Goal: Task Accomplishment & Management: Use online tool/utility

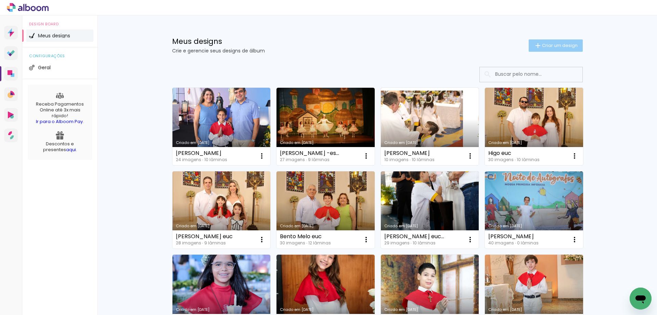
scroll to position [470, 0]
click at [552, 45] on span "Criar um design" at bounding box center [560, 45] width 36 height 4
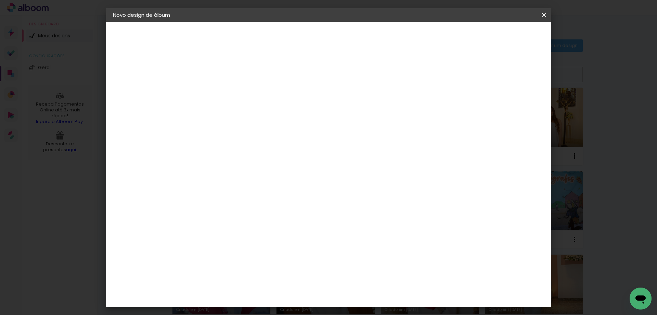
click at [225, 92] on input at bounding box center [225, 92] width 0 height 11
type input "r"
type input "[PERSON_NAME]"
type paper-input "[PERSON_NAME]"
click at [0, 0] on slot "Avançar" at bounding box center [0, 0] width 0 height 0
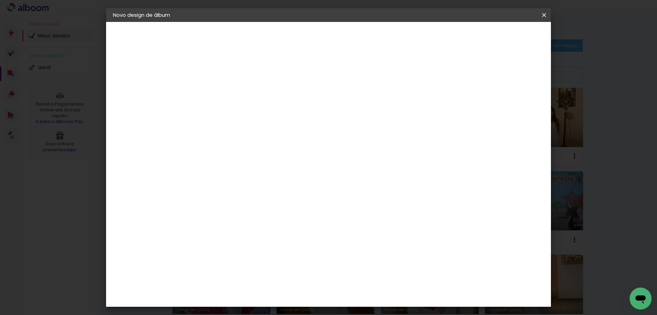
click at [262, 130] on input at bounding box center [242, 130] width 69 height 9
type input "pro"
type paper-input "pro"
click at [235, 250] on div "Proalbuns" at bounding box center [234, 252] width 27 height 5
click at [337, 41] on paper-button "Avançar" at bounding box center [321, 36] width 34 height 12
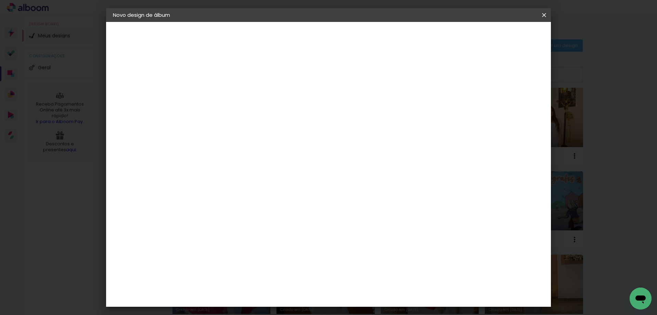
click at [271, 133] on span "15 × 20" at bounding box center [255, 136] width 32 height 14
click at [0, 0] on slot "Avançar" at bounding box center [0, 0] width 0 height 0
click at [502, 37] on span "Iniciar design" at bounding box center [485, 36] width 31 height 5
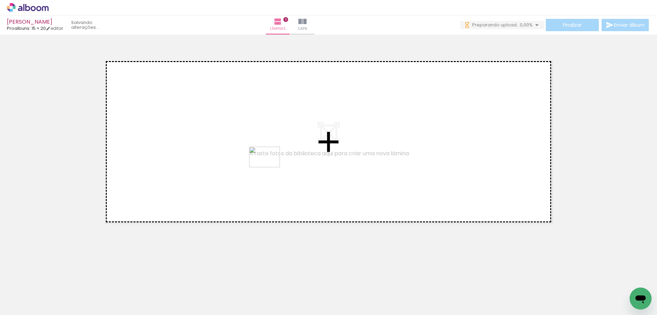
drag, startPoint x: 421, startPoint y: 295, endPoint x: 270, endPoint y: 167, distance: 198.5
click at [270, 167] on quentale-workspace at bounding box center [328, 157] width 657 height 315
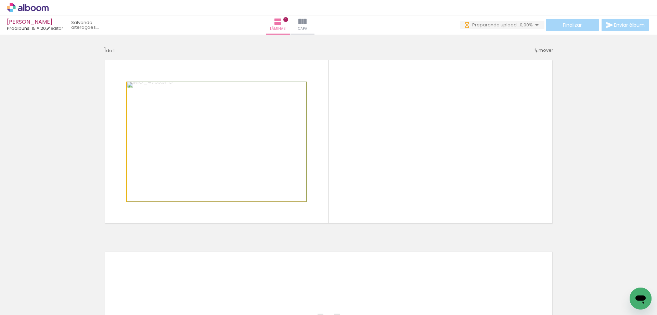
click at [293, 169] on quentale-photo at bounding box center [216, 141] width 179 height 119
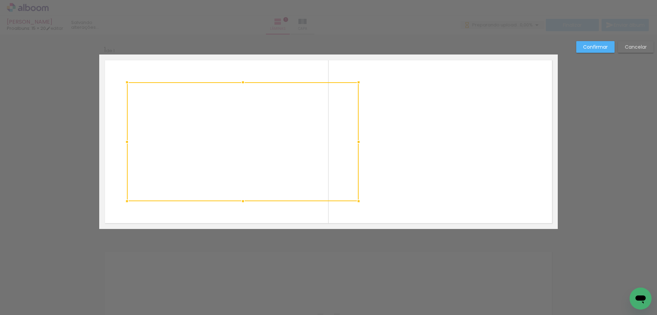
drag, startPoint x: 302, startPoint y: 142, endPoint x: 355, endPoint y: 155, distance: 53.9
click at [355, 155] on div at bounding box center [243, 141] width 232 height 119
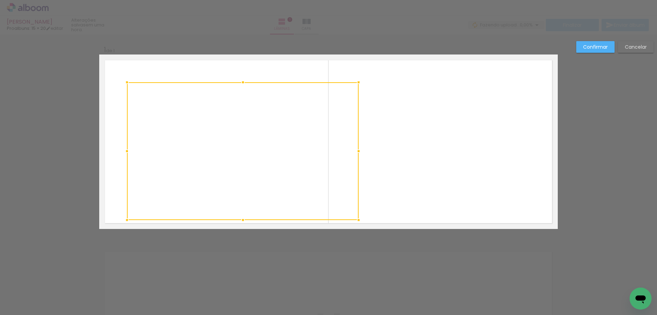
drag, startPoint x: 242, startPoint y: 202, endPoint x: 243, endPoint y: 206, distance: 3.8
click at [238, 220] on div at bounding box center [243, 220] width 14 height 14
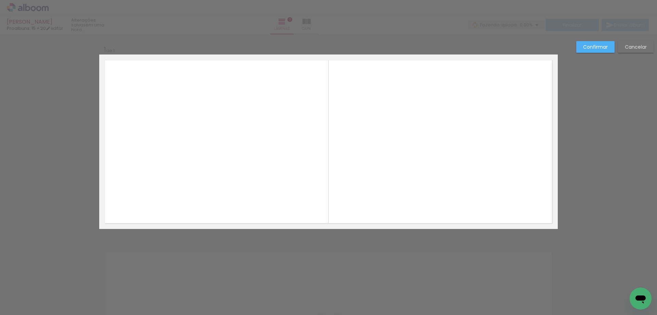
click at [247, 89] on quentale-photo at bounding box center [243, 150] width 232 height 137
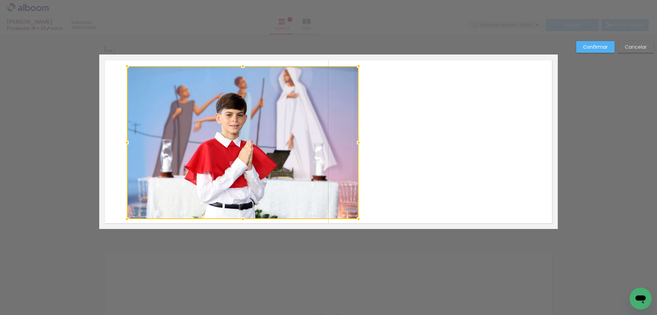
drag, startPoint x: 240, startPoint y: 83, endPoint x: 244, endPoint y: 67, distance: 16.7
click at [244, 67] on div at bounding box center [243, 66] width 14 height 14
click at [581, 49] on paper-button "Confirmar" at bounding box center [596, 47] width 38 height 12
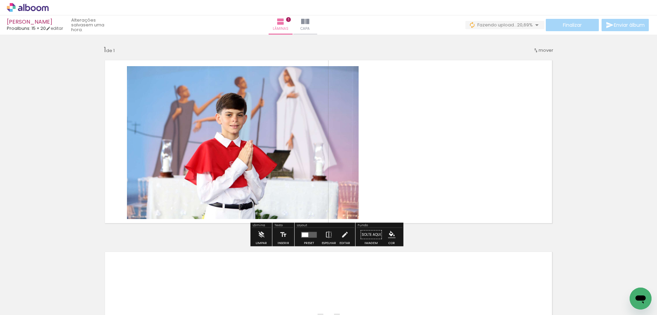
click at [445, 101] on quentale-layouter at bounding box center [328, 141] width 459 height 174
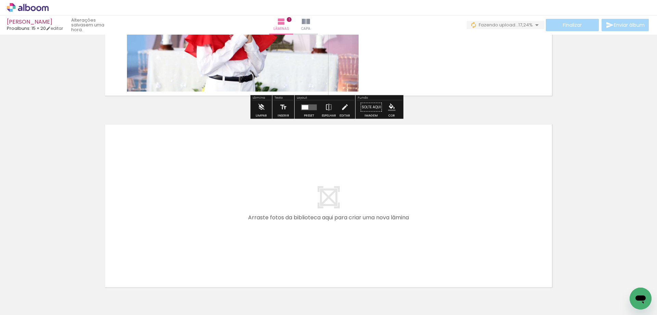
scroll to position [137, 0]
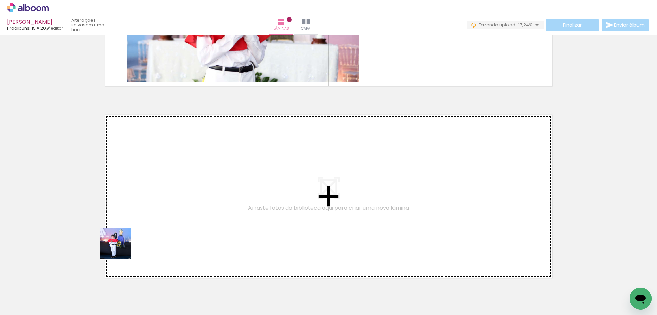
drag, startPoint x: 78, startPoint y: 299, endPoint x: 151, endPoint y: 222, distance: 105.4
click at [151, 222] on quentale-workspace at bounding box center [328, 157] width 657 height 315
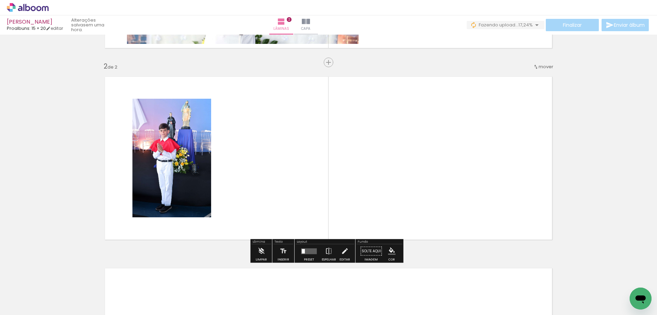
scroll to position [180, 0]
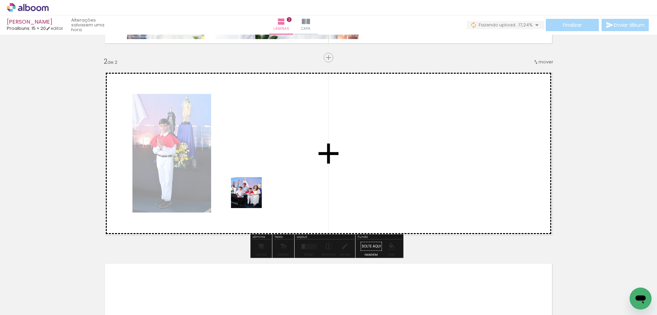
drag, startPoint x: 181, startPoint y: 289, endPoint x: 257, endPoint y: 192, distance: 123.3
click at [257, 192] on quentale-workspace at bounding box center [328, 157] width 657 height 315
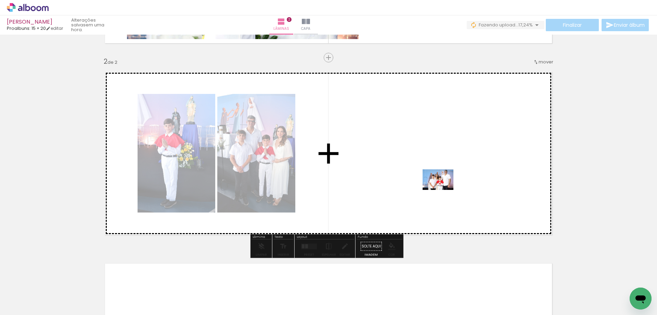
drag, startPoint x: 462, startPoint y: 291, endPoint x: 443, endPoint y: 190, distance: 103.0
click at [443, 190] on quentale-workspace at bounding box center [328, 157] width 657 height 315
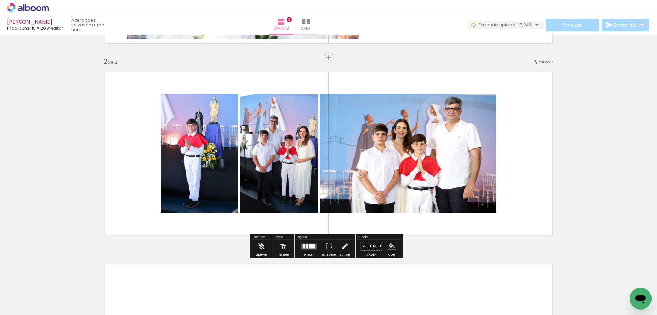
click at [306, 249] on quentale-layouter at bounding box center [309, 246] width 16 height 6
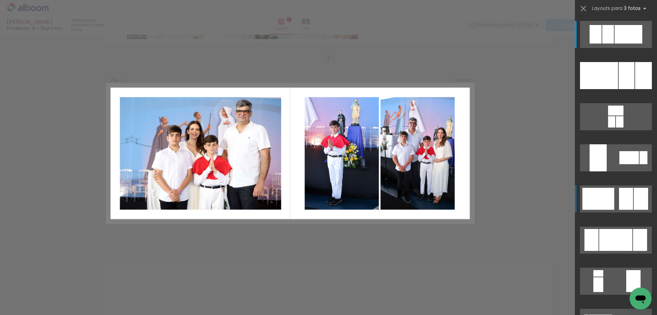
click at [624, 188] on div at bounding box center [626, 199] width 14 height 22
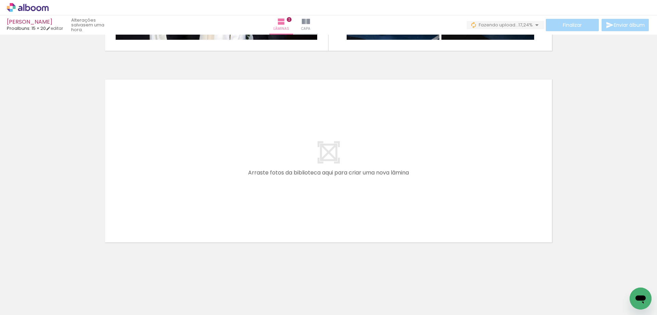
scroll to position [0, 180]
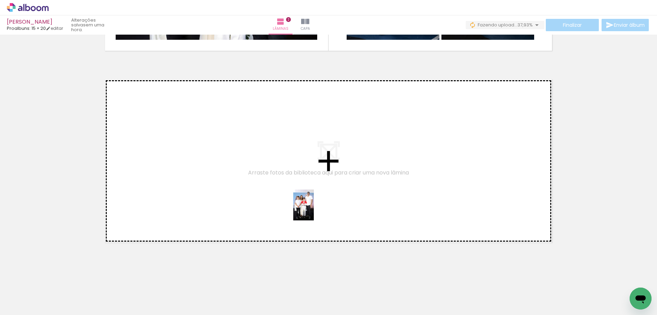
drag, startPoint x: 311, startPoint y: 293, endPoint x: 314, endPoint y: 210, distance: 83.6
click at [314, 210] on quentale-workspace at bounding box center [328, 157] width 657 height 315
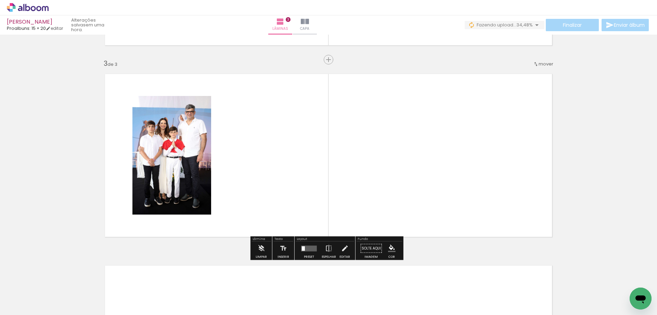
scroll to position [371, 0]
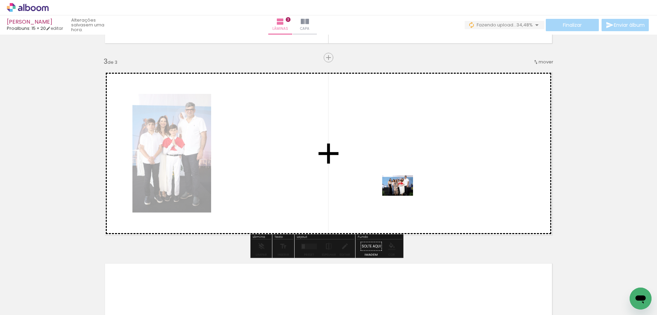
drag, startPoint x: 357, startPoint y: 290, endPoint x: 403, endPoint y: 196, distance: 105.2
click at [403, 196] on quentale-workspace at bounding box center [328, 157] width 657 height 315
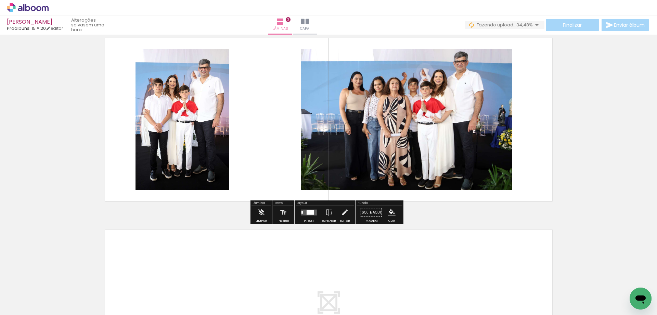
scroll to position [405, 0]
click at [312, 211] on div at bounding box center [311, 211] width 8 height 5
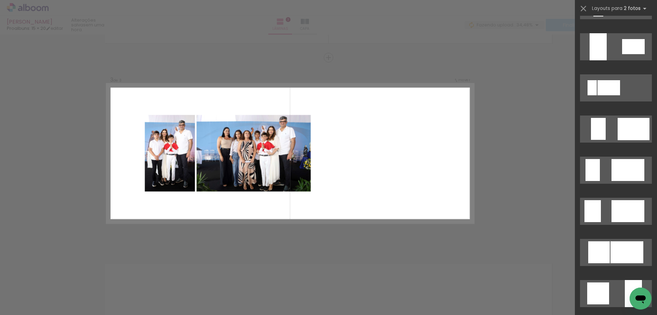
scroll to position [411, 0]
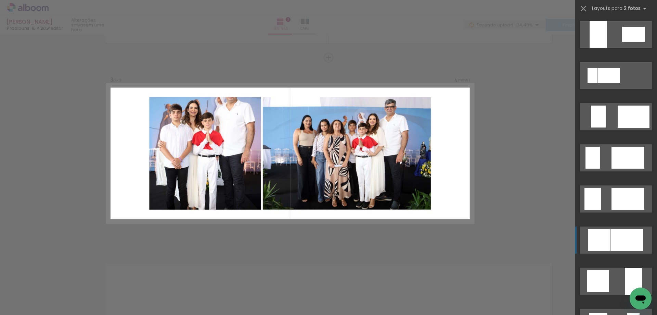
click at [616, 232] on div at bounding box center [627, 240] width 33 height 22
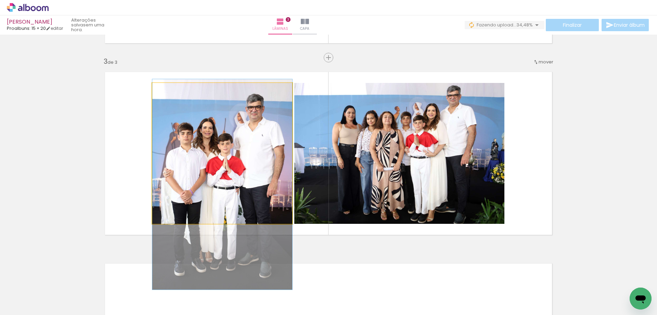
drag, startPoint x: 220, startPoint y: 127, endPoint x: 218, endPoint y: 158, distance: 31.2
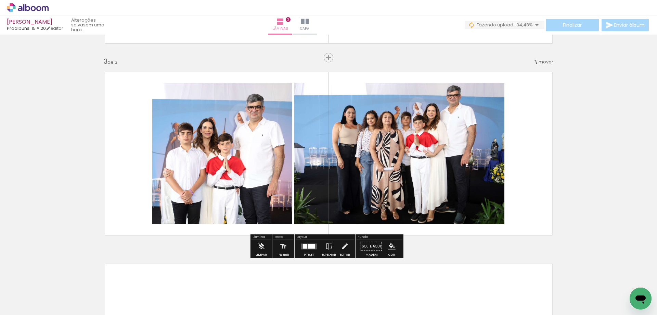
click at [531, 102] on quentale-layouter at bounding box center [328, 153] width 459 height 174
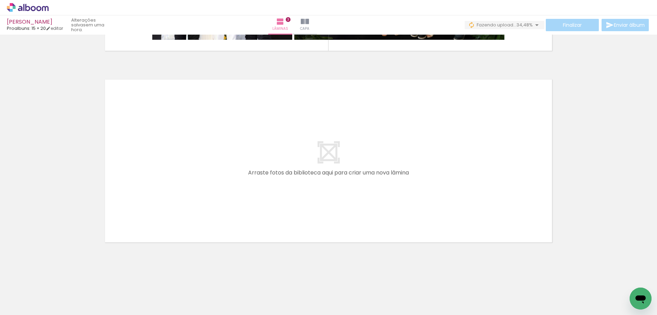
scroll to position [0, 11]
click at [105, 281] on div at bounding box center [96, 291] width 22 height 31
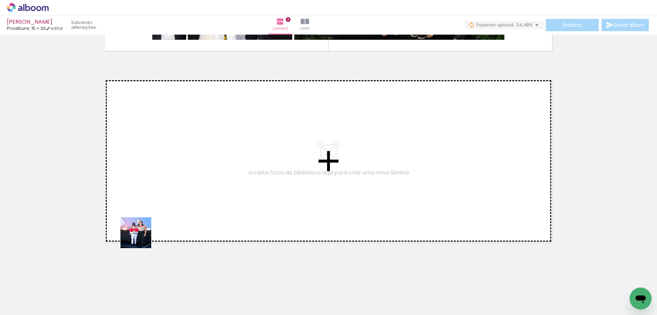
drag, startPoint x: 130, startPoint y: 251, endPoint x: 153, endPoint y: 226, distance: 34.2
click at [153, 226] on quentale-workspace at bounding box center [328, 157] width 657 height 315
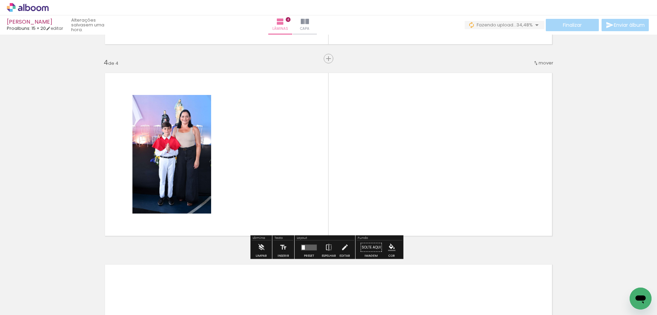
scroll to position [563, 0]
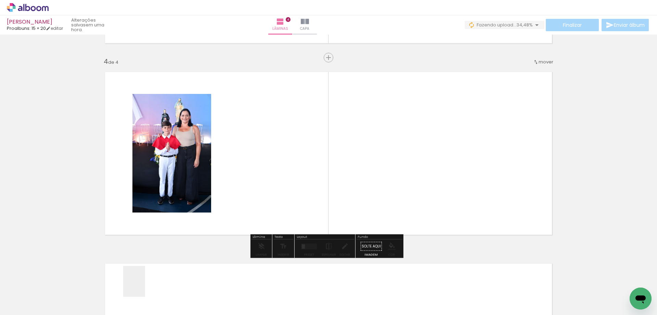
drag, startPoint x: 144, startPoint y: 286, endPoint x: 231, endPoint y: 203, distance: 120.6
click at [175, 250] on quentale-workspace at bounding box center [328, 157] width 657 height 315
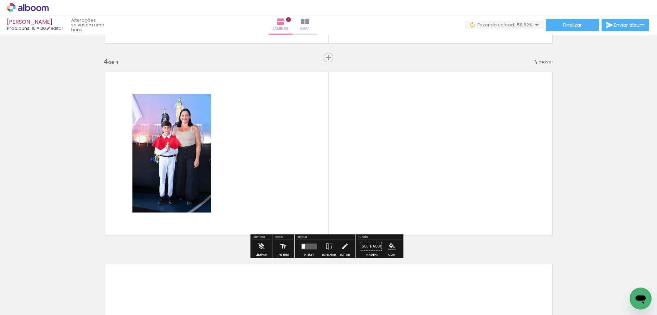
drag, startPoint x: 231, startPoint y: 203, endPoint x: 252, endPoint y: 181, distance: 30.3
click at [251, 182] on quentale-layouter at bounding box center [328, 153] width 459 height 174
click at [252, 181] on quentale-layouter at bounding box center [328, 153] width 459 height 174
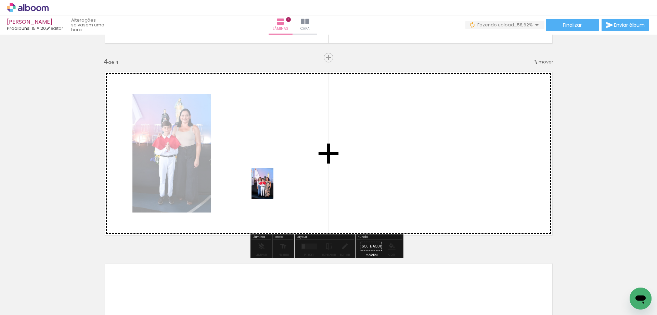
drag, startPoint x: 130, startPoint y: 290, endPoint x: 246, endPoint y: 286, distance: 115.1
click at [273, 190] on quentale-workspace at bounding box center [328, 157] width 657 height 315
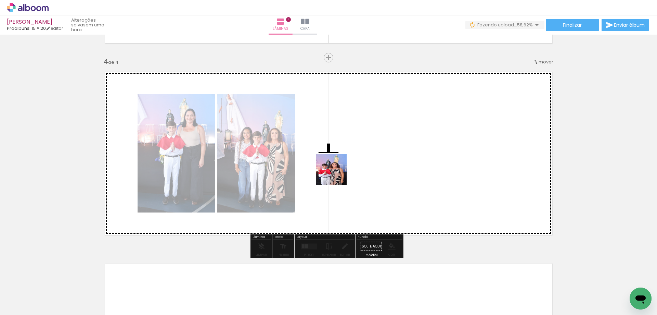
drag, startPoint x: 214, startPoint y: 293, endPoint x: 361, endPoint y: 151, distance: 203.6
click at [361, 151] on quentale-workspace at bounding box center [328, 157] width 657 height 315
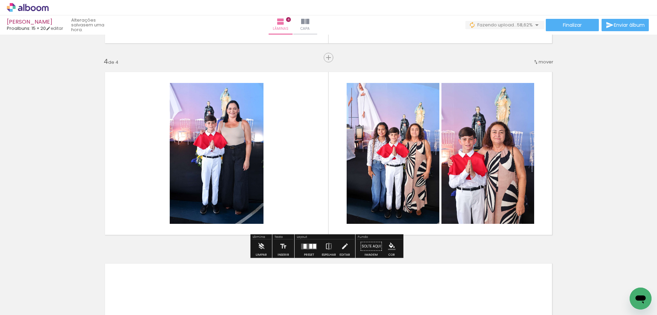
click at [307, 248] on quentale-layouter at bounding box center [309, 246] width 16 height 6
click at [0, 0] on div "Confirmar Cancelar" at bounding box center [0, 0] width 0 height 0
click at [304, 246] on div at bounding box center [305, 245] width 3 height 5
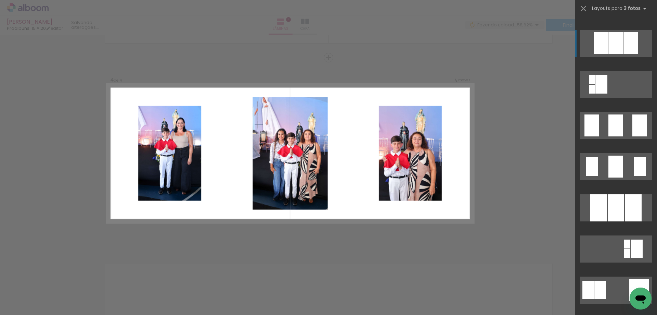
scroll to position [445, 0]
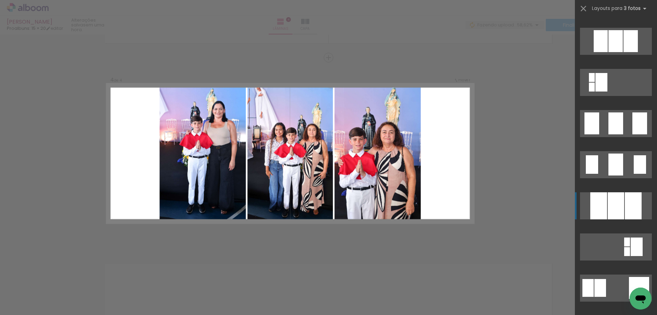
click at [621, 207] on div at bounding box center [616, 205] width 16 height 27
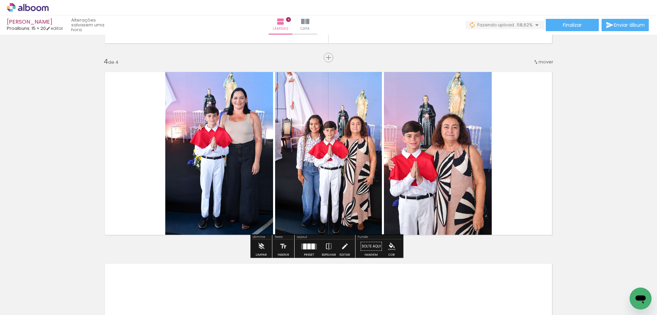
click at [212, 147] on quentale-photo at bounding box center [219, 153] width 108 height 174
click at [183, 164] on quentale-photo at bounding box center [219, 153] width 108 height 174
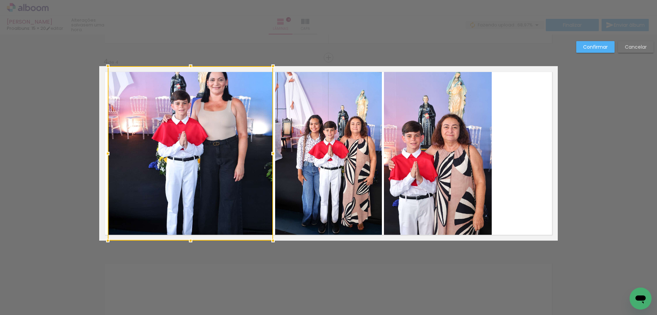
drag, startPoint x: 157, startPoint y: 158, endPoint x: 107, endPoint y: 168, distance: 50.7
click at [108, 168] on div at bounding box center [190, 153] width 165 height 174
click at [0, 0] on slot "Confirmar" at bounding box center [0, 0] width 0 height 0
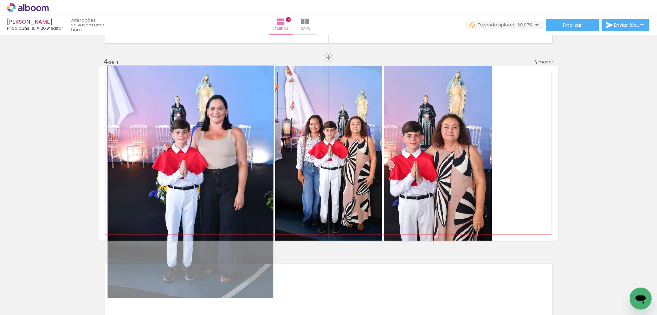
drag, startPoint x: 198, startPoint y: 115, endPoint x: 186, endPoint y: 146, distance: 33.1
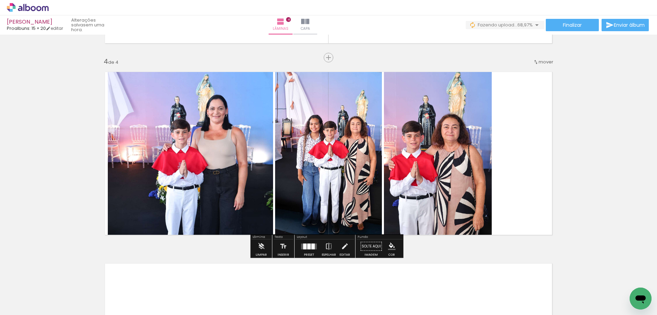
click at [461, 138] on quentale-photo at bounding box center [438, 153] width 108 height 174
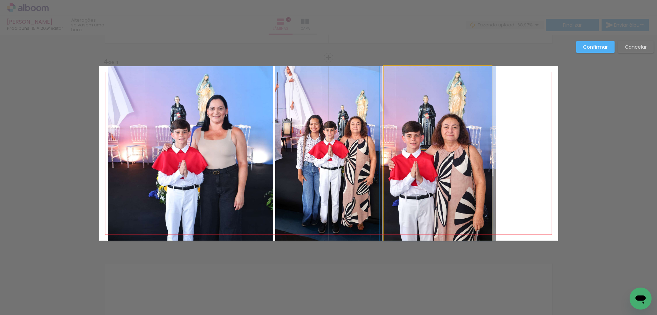
click at [485, 161] on quentale-photo at bounding box center [438, 153] width 108 height 174
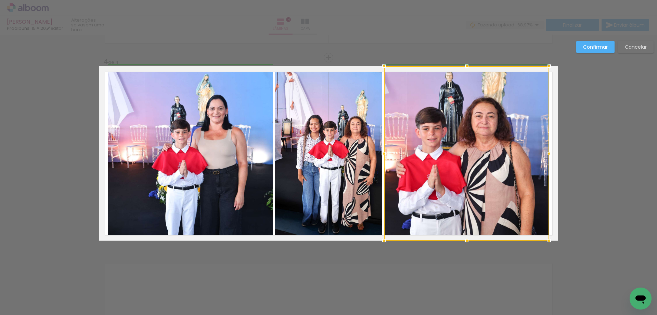
drag, startPoint x: 493, startPoint y: 153, endPoint x: 552, endPoint y: 165, distance: 60.3
click at [552, 165] on album-spread "4 de 4" at bounding box center [328, 153] width 459 height 174
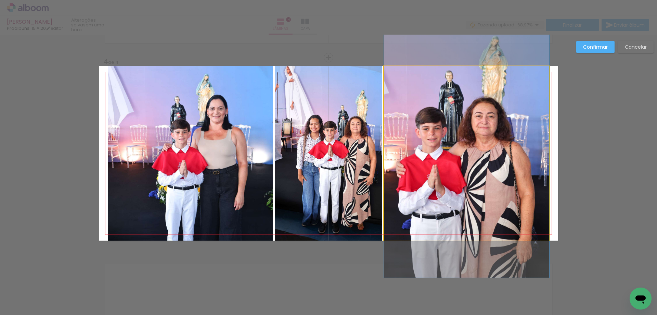
click at [406, 165] on quentale-photo at bounding box center [466, 153] width 165 height 174
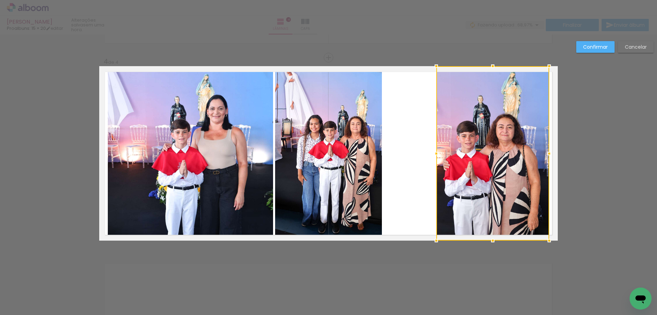
drag, startPoint x: 382, startPoint y: 152, endPoint x: 433, endPoint y: 161, distance: 51.5
click at [433, 161] on album-spread "4 de 4" at bounding box center [328, 153] width 459 height 174
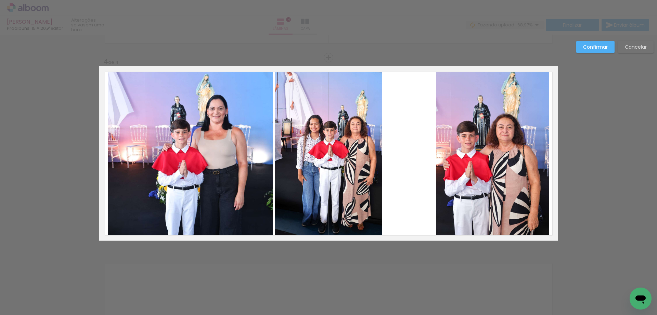
click at [0, 0] on slot "Confirmar" at bounding box center [0, 0] width 0 height 0
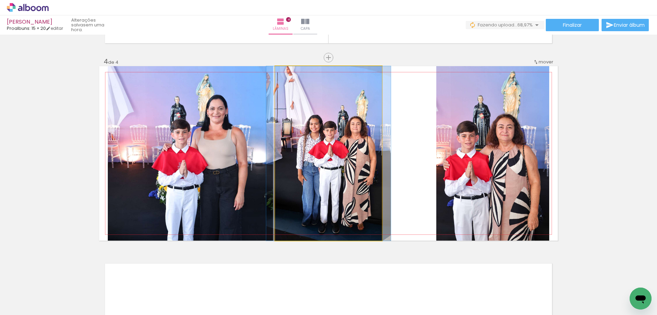
click at [364, 118] on quentale-photo at bounding box center [328, 153] width 107 height 174
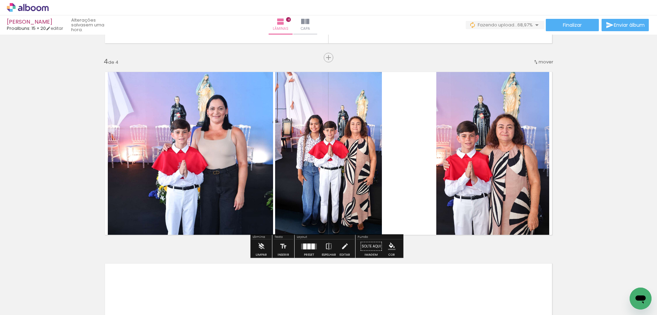
click at [374, 150] on quentale-photo at bounding box center [328, 153] width 107 height 174
click at [377, 151] on quentale-photo at bounding box center [328, 153] width 107 height 174
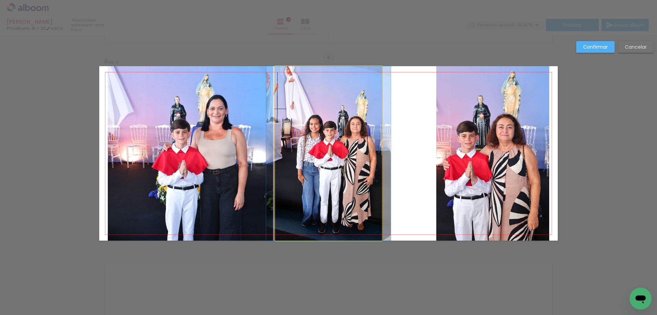
click at [374, 153] on quentale-photo at bounding box center [328, 153] width 107 height 174
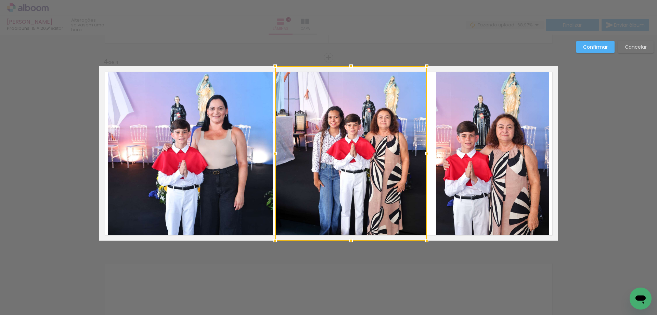
drag, startPoint x: 379, startPoint y: 152, endPoint x: 424, endPoint y: 160, distance: 45.6
click at [424, 160] on div at bounding box center [351, 153] width 152 height 174
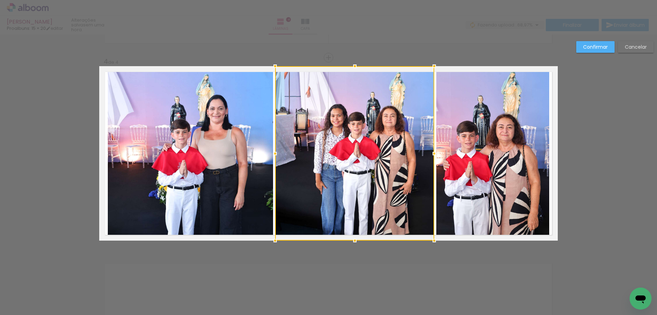
drag, startPoint x: 426, startPoint y: 153, endPoint x: 433, endPoint y: 153, distance: 7.5
click at [433, 153] on div at bounding box center [435, 154] width 14 height 14
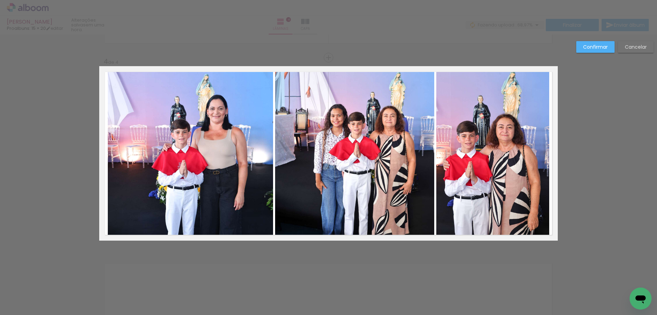
click at [599, 42] on paper-button "Confirmar" at bounding box center [596, 47] width 38 height 12
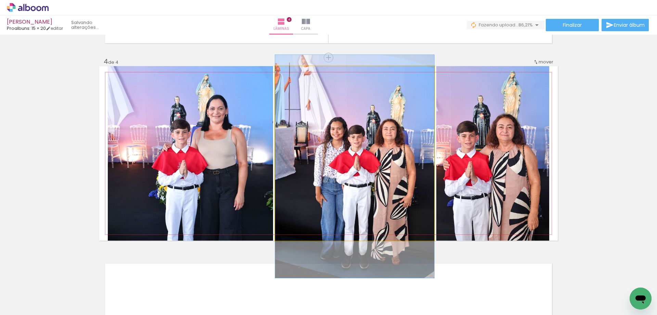
drag, startPoint x: 402, startPoint y: 96, endPoint x: 401, endPoint y: 109, distance: 13.0
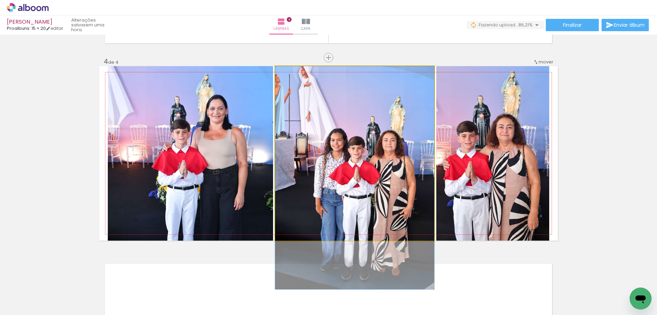
drag, startPoint x: 389, startPoint y: 106, endPoint x: 387, endPoint y: 118, distance: 12.8
drag, startPoint x: 391, startPoint y: 104, endPoint x: 391, endPoint y: 118, distance: 14.7
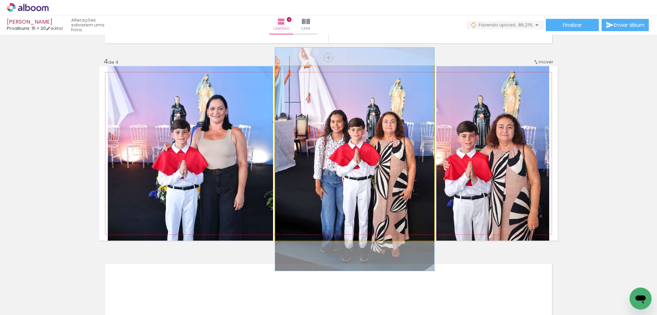
drag, startPoint x: 387, startPoint y: 146, endPoint x: 383, endPoint y: 127, distance: 18.9
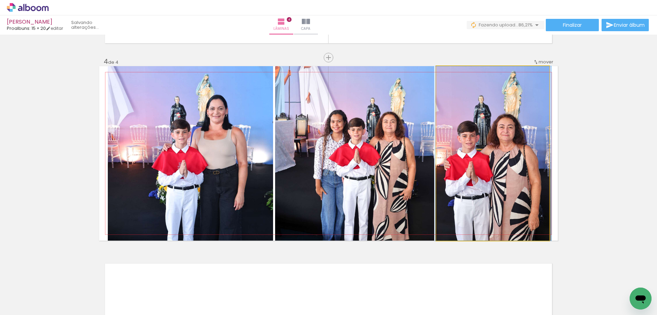
drag, startPoint x: 491, startPoint y: 108, endPoint x: 491, endPoint y: 115, distance: 7.6
click at [522, 98] on quentale-photo at bounding box center [493, 153] width 113 height 174
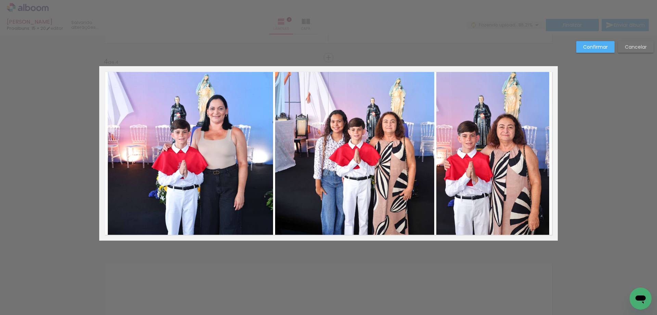
click at [528, 90] on quentale-photo at bounding box center [493, 153] width 113 height 174
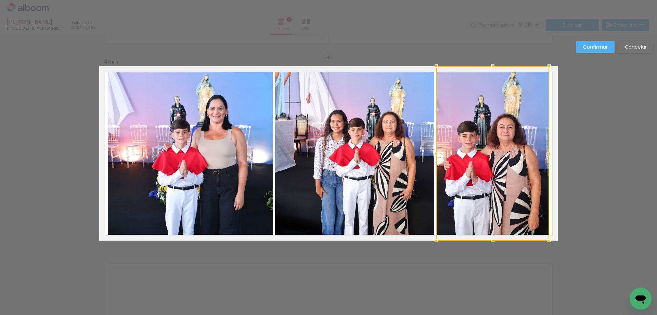
click at [548, 66] on div at bounding box center [550, 66] width 14 height 14
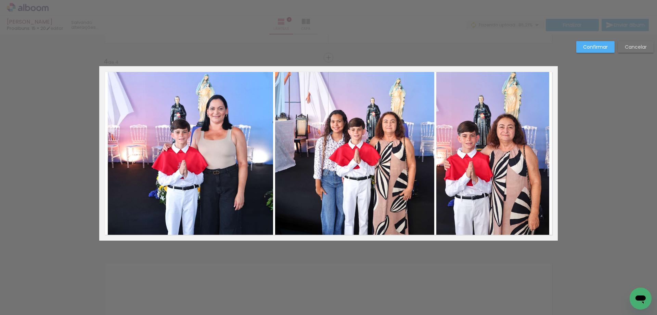
drag, startPoint x: 548, startPoint y: 66, endPoint x: 540, endPoint y: 75, distance: 12.4
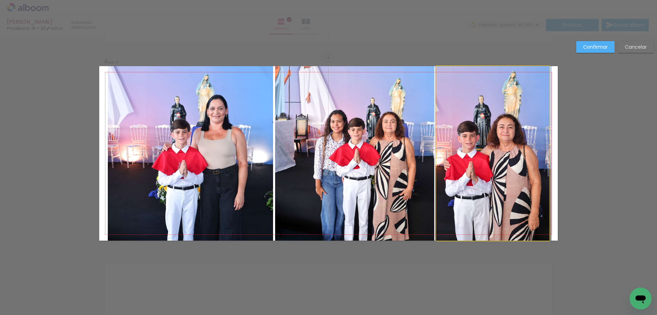
click at [540, 77] on quentale-photo at bounding box center [493, 153] width 113 height 174
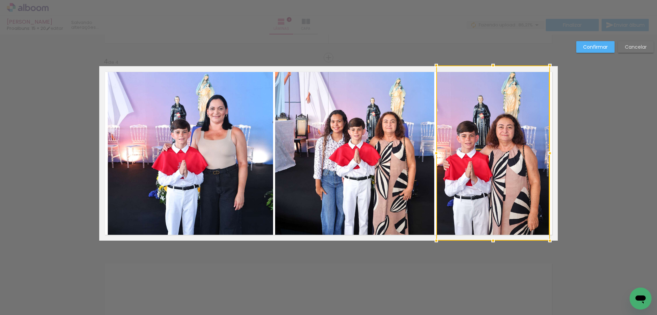
drag, startPoint x: 548, startPoint y: 67, endPoint x: 550, endPoint y: 73, distance: 5.9
click at [550, 73] on album-spread "4 de 4" at bounding box center [328, 153] width 459 height 174
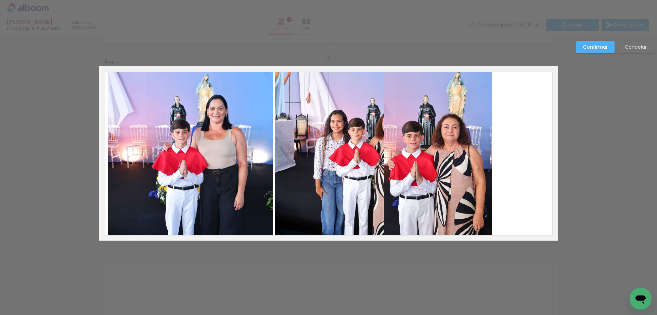
click at [581, 49] on paper-button "Confirmar" at bounding box center [596, 47] width 38 height 12
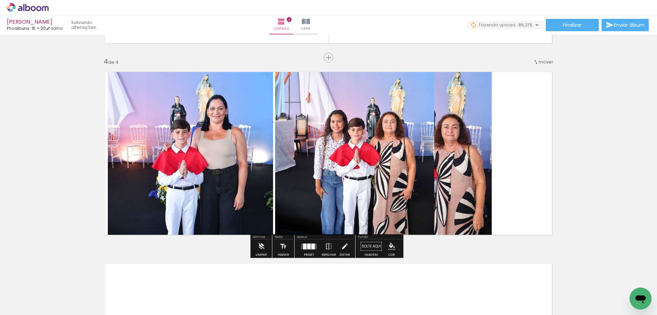
drag, startPoint x: 305, startPoint y: 245, endPoint x: 366, endPoint y: 223, distance: 64.3
click at [319, 238] on div "Layout Preset Espelhar Editar" at bounding box center [325, 246] width 61 height 24
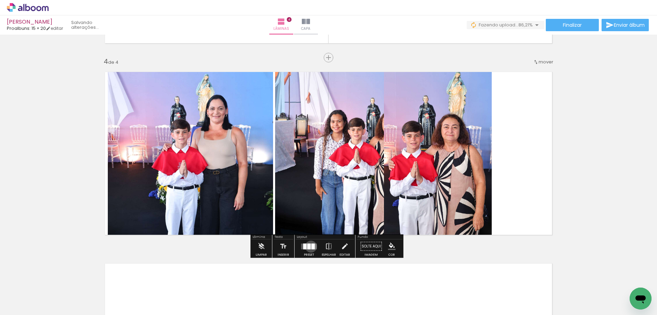
click at [310, 246] on quentale-layouter at bounding box center [309, 246] width 16 height 6
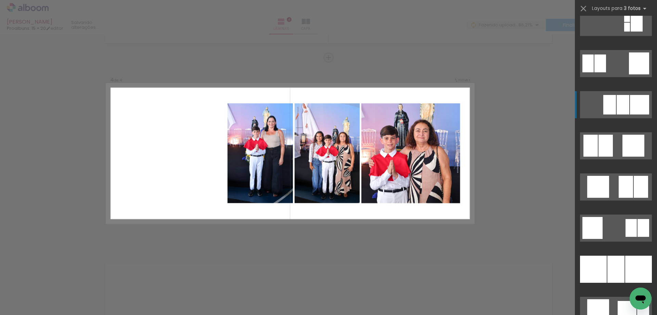
scroll to position [685, 0]
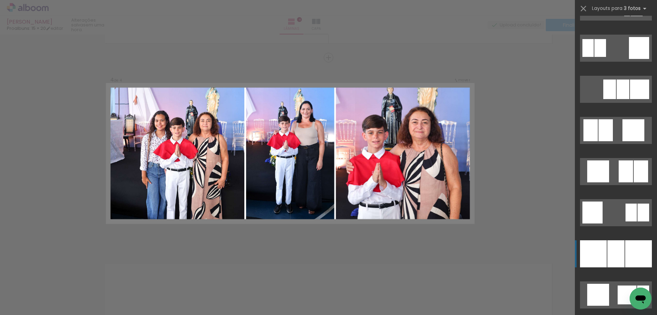
click at [626, 243] on div at bounding box center [639, 253] width 27 height 27
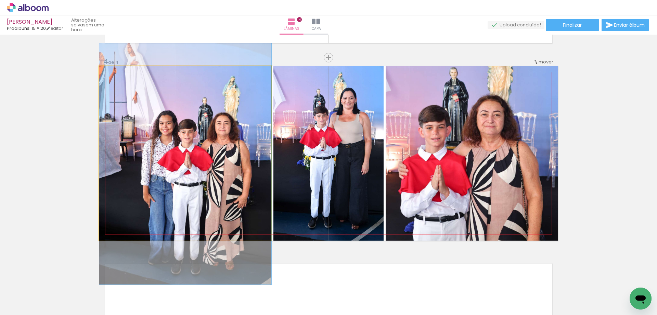
drag, startPoint x: 185, startPoint y: 142, endPoint x: 183, endPoint y: 152, distance: 10.9
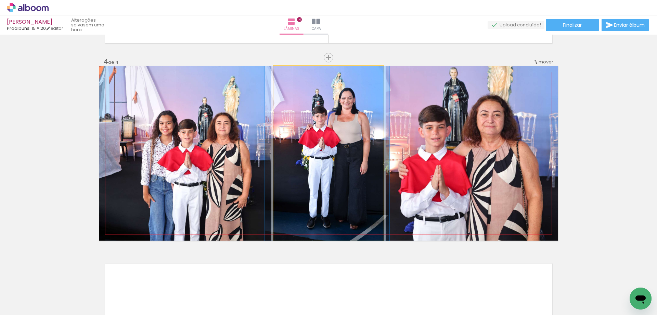
drag, startPoint x: 300, startPoint y: 110, endPoint x: 299, endPoint y: 123, distance: 12.7
click at [299, 124] on quentale-photo at bounding box center [329, 153] width 110 height 174
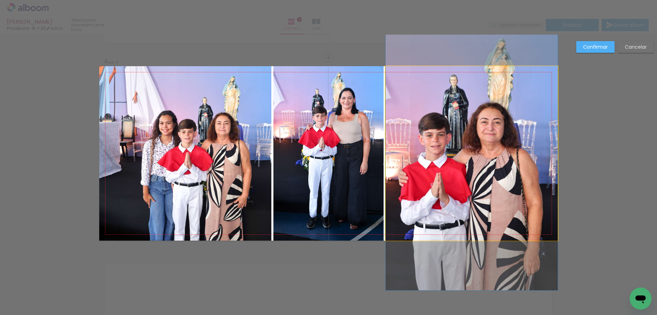
drag, startPoint x: 442, startPoint y: 106, endPoint x: 443, endPoint y: 114, distance: 7.6
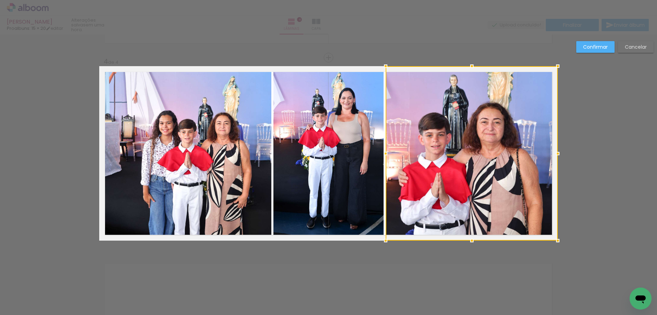
click at [478, 136] on div at bounding box center [472, 153] width 172 height 174
click at [477, 136] on div at bounding box center [472, 153] width 172 height 174
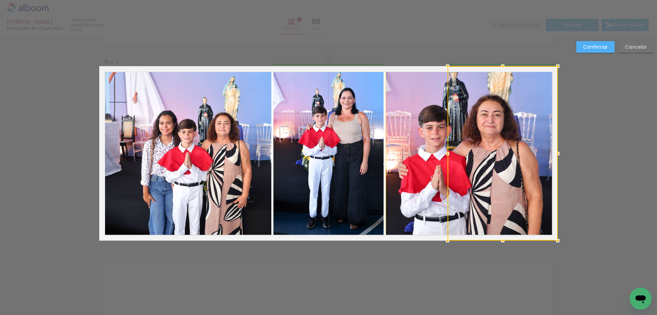
drag, startPoint x: 385, startPoint y: 152, endPoint x: 445, endPoint y: 162, distance: 61.8
click at [448, 162] on div at bounding box center [503, 153] width 110 height 174
click at [0, 0] on slot "Confirmar" at bounding box center [0, 0] width 0 height 0
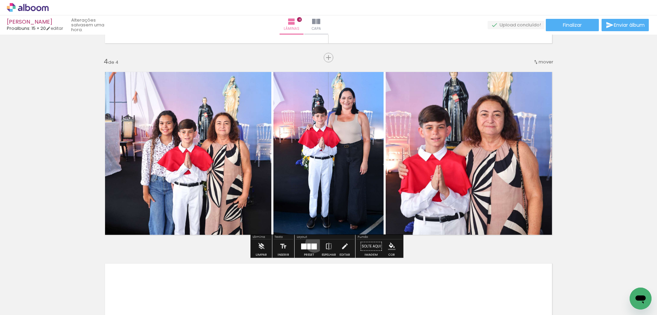
click at [313, 243] on div at bounding box center [314, 246] width 5 height 6
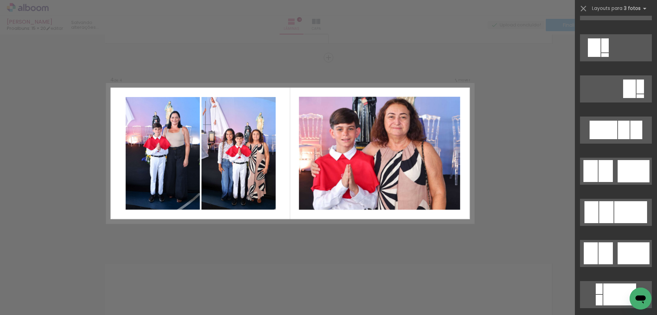
scroll to position [1555, 0]
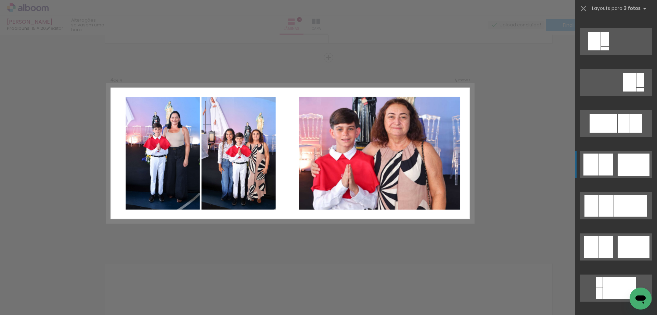
click at [615, 164] on quentale-layouter at bounding box center [616, 164] width 72 height 27
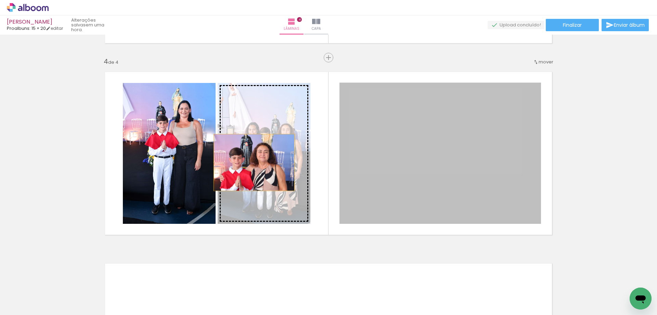
drag, startPoint x: 474, startPoint y: 151, endPoint x: 252, endPoint y: 162, distance: 222.5
click at [0, 0] on slot at bounding box center [0, 0] width 0 height 0
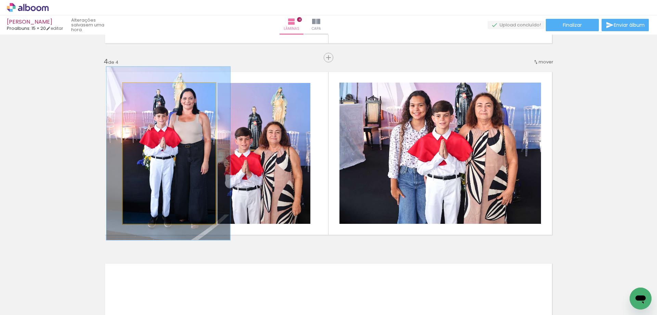
drag, startPoint x: 138, startPoint y: 89, endPoint x: 144, endPoint y: 91, distance: 5.9
type paper-slider "123"
click at [144, 91] on div at bounding box center [144, 90] width 6 height 6
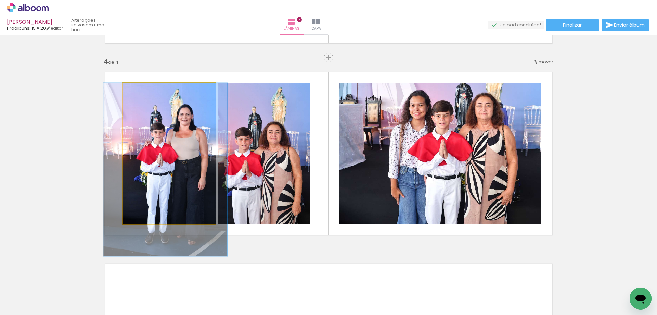
drag, startPoint x: 156, startPoint y: 129, endPoint x: 154, endPoint y: 147, distance: 17.6
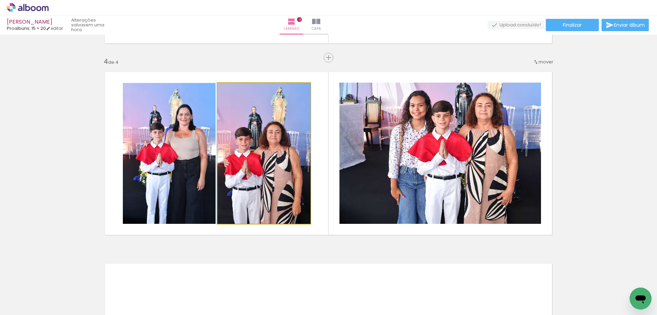
click at [288, 133] on quentale-photo at bounding box center [264, 153] width 93 height 141
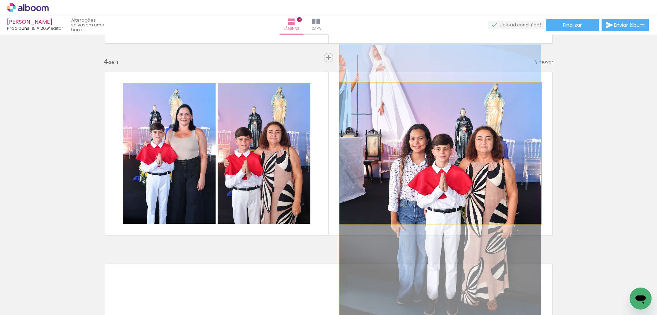
drag, startPoint x: 460, startPoint y: 111, endPoint x: 450, endPoint y: 144, distance: 34.6
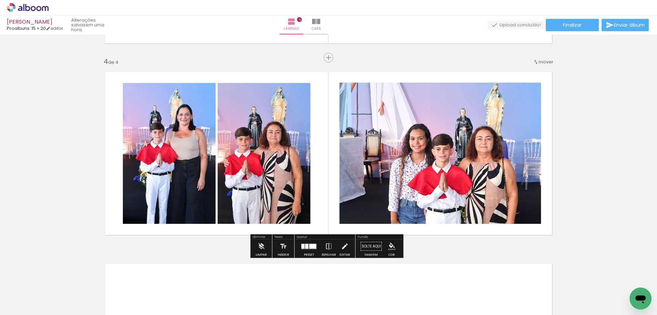
click at [382, 154] on quentale-photo at bounding box center [441, 153] width 202 height 141
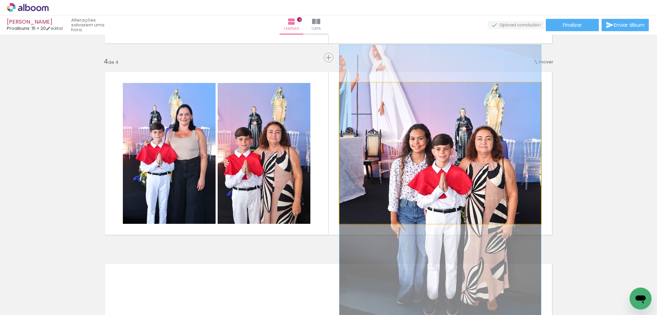
click at [377, 138] on quentale-photo at bounding box center [441, 153] width 202 height 141
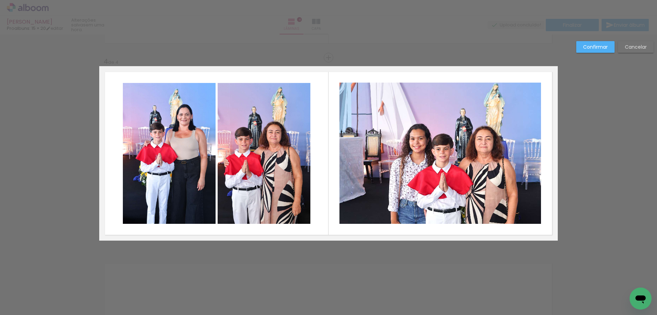
click at [348, 163] on quentale-photo at bounding box center [441, 153] width 202 height 141
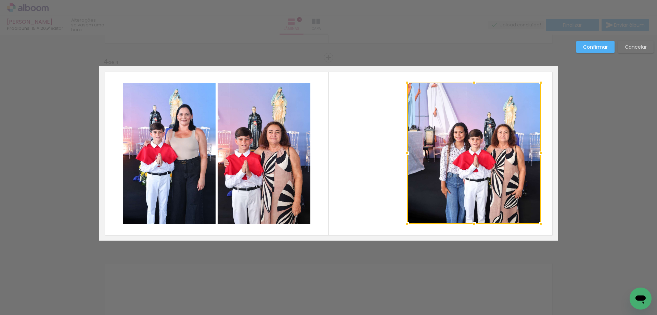
drag, startPoint x: 341, startPoint y: 152, endPoint x: 433, endPoint y: 140, distance: 93.0
click at [409, 156] on div at bounding box center [408, 153] width 14 height 14
click at [0, 0] on slot "Confirmar" at bounding box center [0, 0] width 0 height 0
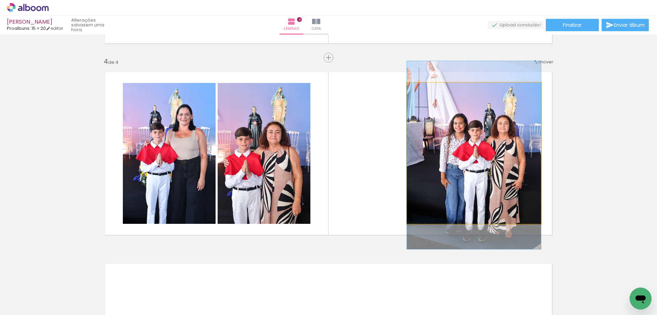
drag, startPoint x: 480, startPoint y: 169, endPoint x: 482, endPoint y: 161, distance: 9.2
click at [482, 161] on quentale-photo at bounding box center [474, 153] width 134 height 141
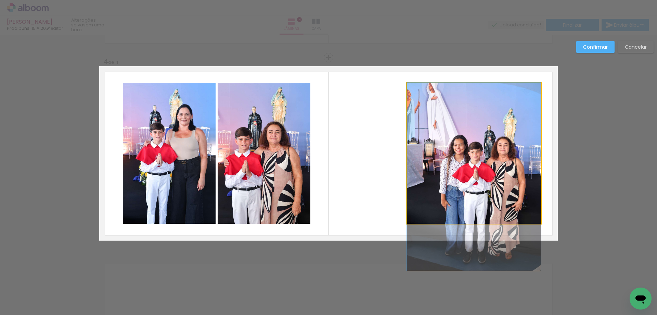
drag, startPoint x: 484, startPoint y: 156, endPoint x: 489, endPoint y: 178, distance: 22.8
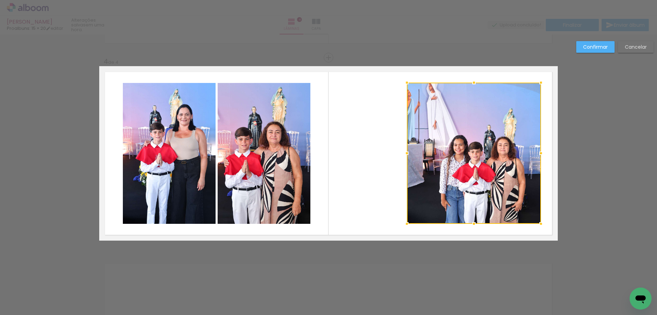
click at [0, 0] on slot "Confirmar" at bounding box center [0, 0] width 0 height 0
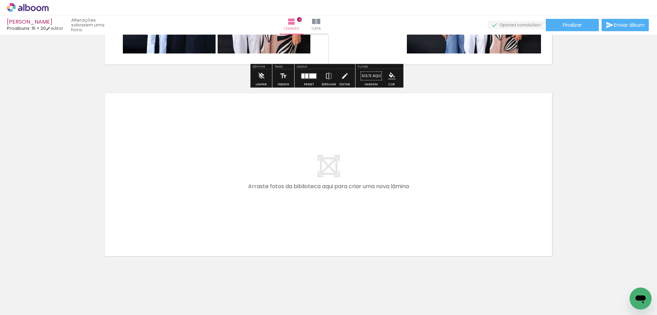
scroll to position [734, 0]
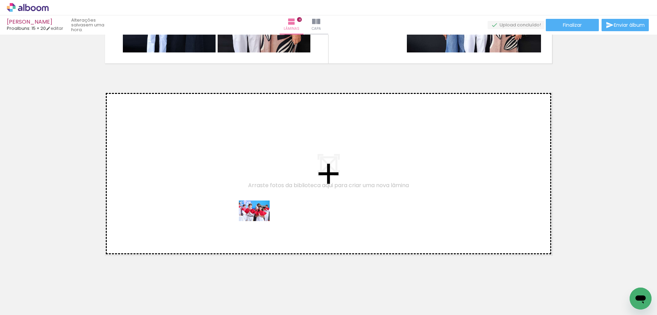
drag, startPoint x: 257, startPoint y: 295, endPoint x: 260, endPoint y: 220, distance: 74.7
click at [260, 220] on quentale-workspace at bounding box center [328, 157] width 657 height 315
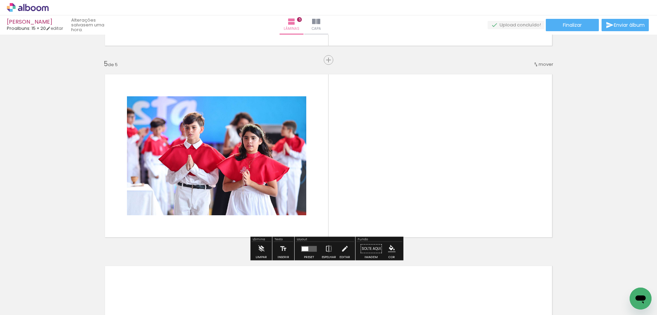
scroll to position [754, 0]
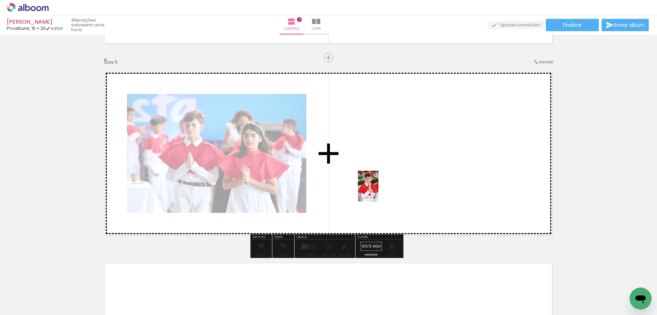
drag, startPoint x: 367, startPoint y: 297, endPoint x: 379, endPoint y: 190, distance: 106.8
click at [379, 190] on quentale-workspace at bounding box center [328, 157] width 657 height 315
click at [379, 190] on quentale-layouter at bounding box center [328, 153] width 459 height 174
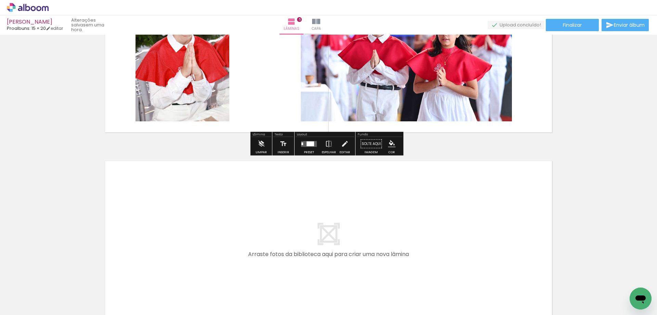
scroll to position [857, 0]
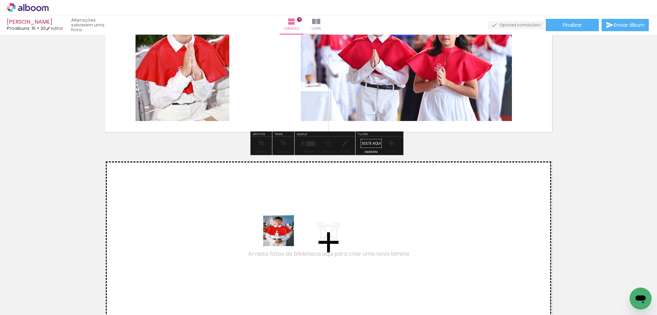
drag, startPoint x: 330, startPoint y: 288, endPoint x: 275, endPoint y: 226, distance: 82.7
click at [275, 226] on quentale-workspace at bounding box center [328, 157] width 657 height 315
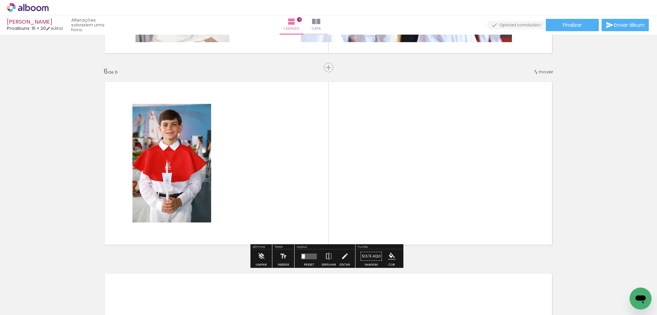
scroll to position [945, 0]
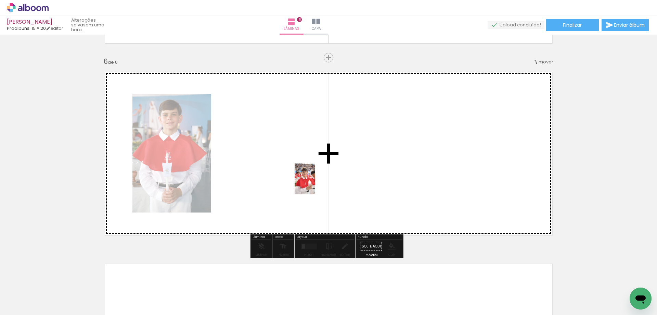
drag, startPoint x: 552, startPoint y: 293, endPoint x: 315, endPoint y: 184, distance: 260.9
click at [315, 184] on quentale-workspace at bounding box center [328, 157] width 657 height 315
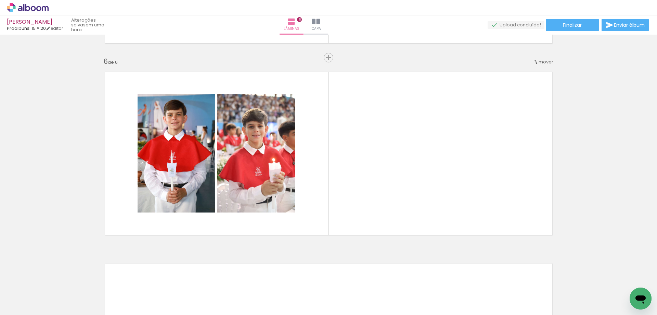
scroll to position [0, 128]
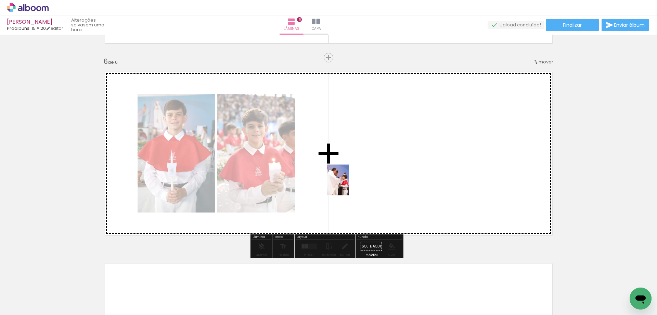
drag, startPoint x: 179, startPoint y: 296, endPoint x: 348, endPoint y: 185, distance: 202.8
click at [348, 185] on quentale-workspace at bounding box center [328, 157] width 657 height 315
click at [348, 185] on quentale-layouter at bounding box center [328, 153] width 459 height 174
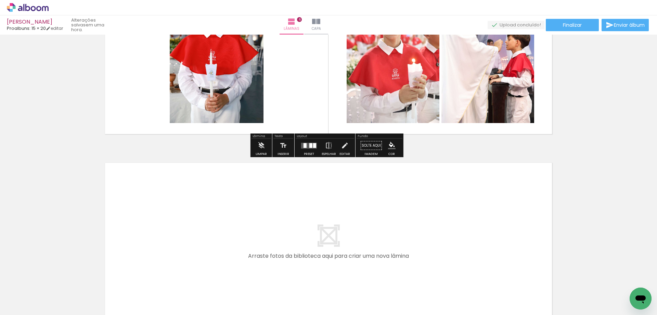
scroll to position [1082, 0]
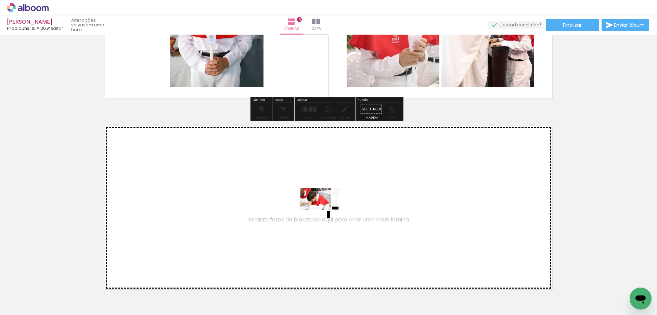
drag, startPoint x: 479, startPoint y: 292, endPoint x: 321, endPoint y: 209, distance: 178.1
click at [321, 209] on quentale-workspace at bounding box center [328, 157] width 657 height 315
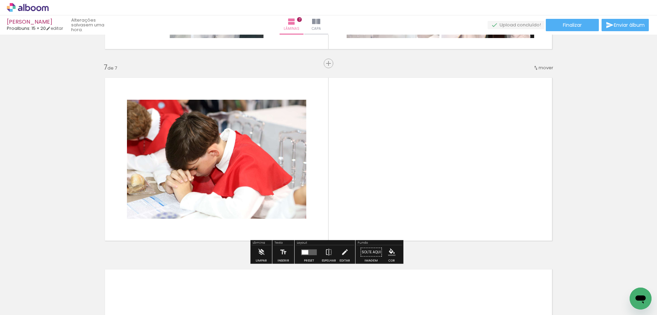
scroll to position [1137, 0]
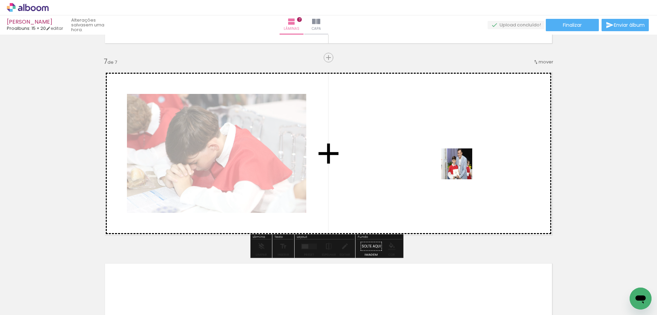
drag, startPoint x: 512, startPoint y: 288, endPoint x: 461, endPoint y: 165, distance: 132.6
click at [461, 165] on quentale-workspace at bounding box center [328, 157] width 657 height 315
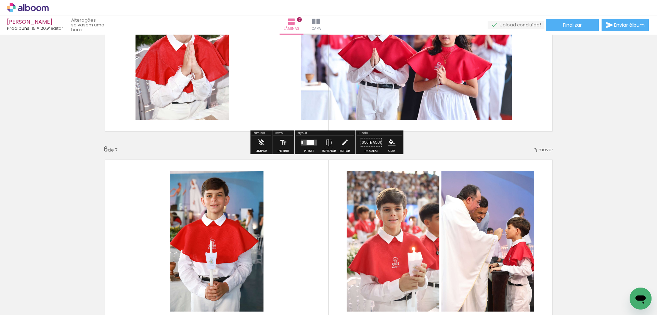
scroll to position [863, 0]
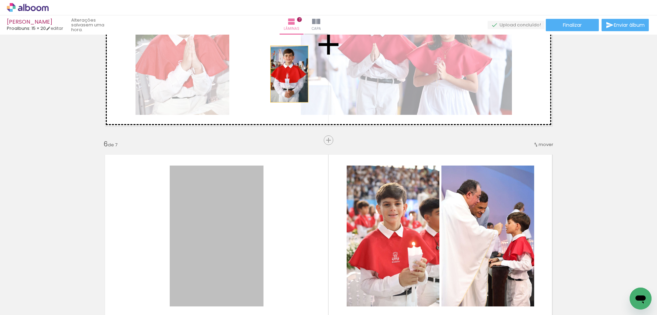
drag, startPoint x: 242, startPoint y: 218, endPoint x: 287, endPoint y: 74, distance: 150.6
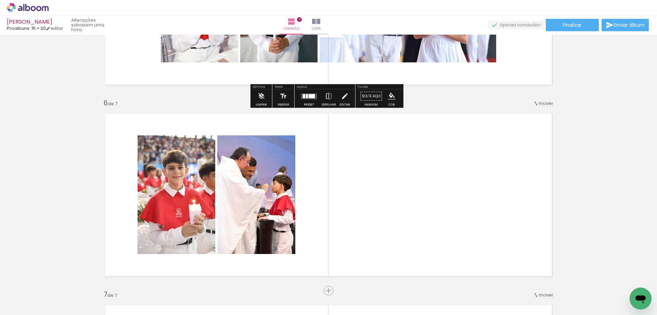
scroll to position [931, 0]
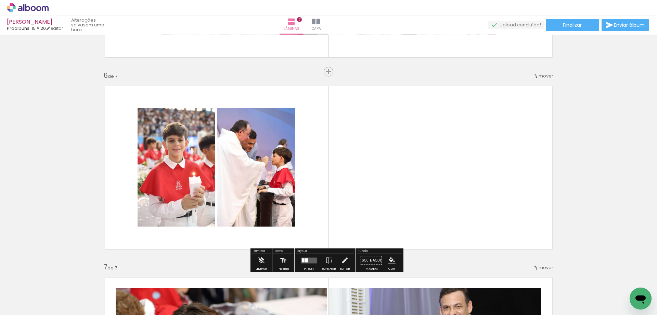
click at [308, 259] on quentale-layouter at bounding box center [309, 260] width 16 height 6
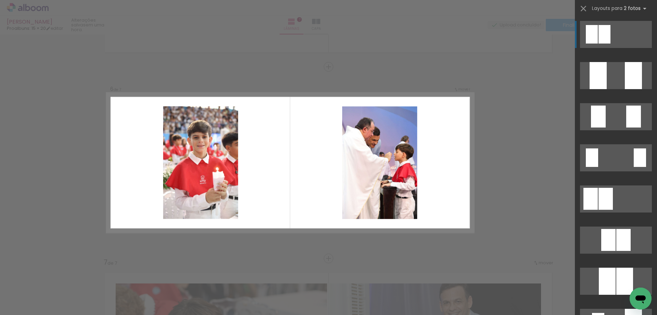
scroll to position [945, 0]
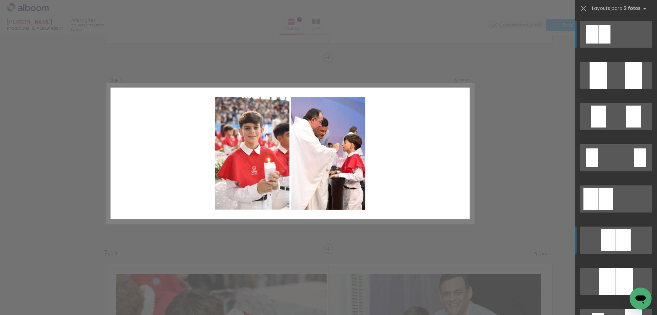
click at [618, 231] on div at bounding box center [624, 240] width 14 height 22
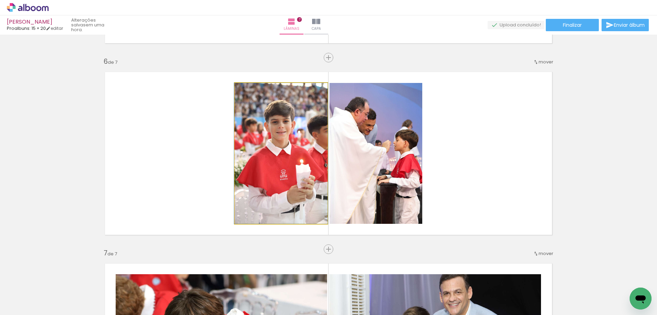
click at [272, 167] on quentale-photo at bounding box center [281, 153] width 93 height 141
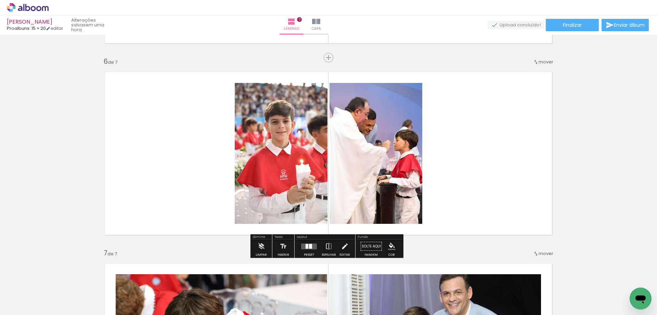
click at [272, 167] on quentale-photo at bounding box center [281, 153] width 93 height 141
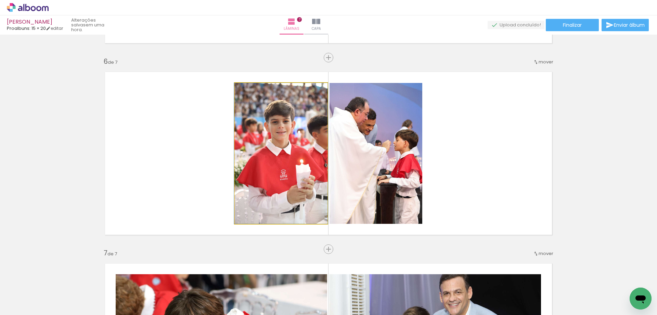
click at [272, 167] on quentale-photo at bounding box center [281, 153] width 93 height 141
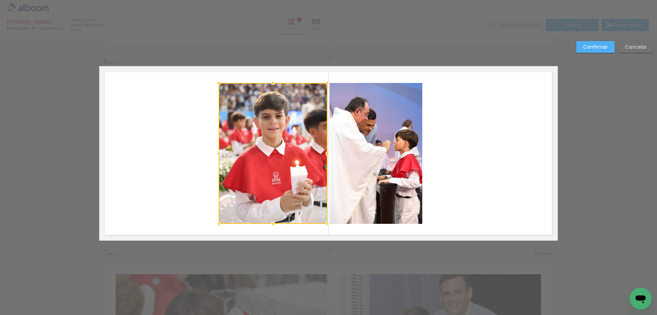
drag, startPoint x: 234, startPoint y: 155, endPoint x: 210, endPoint y: 161, distance: 25.5
click at [215, 158] on div at bounding box center [219, 154] width 14 height 14
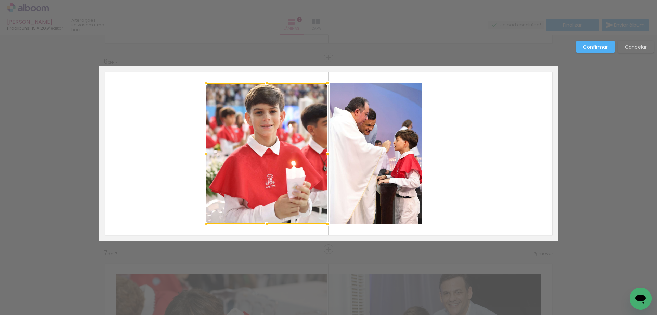
drag, startPoint x: 214, startPoint y: 156, endPoint x: 205, endPoint y: 159, distance: 10.2
click at [205, 159] on div at bounding box center [206, 154] width 14 height 14
click at [416, 157] on quentale-photo at bounding box center [376, 153] width 93 height 141
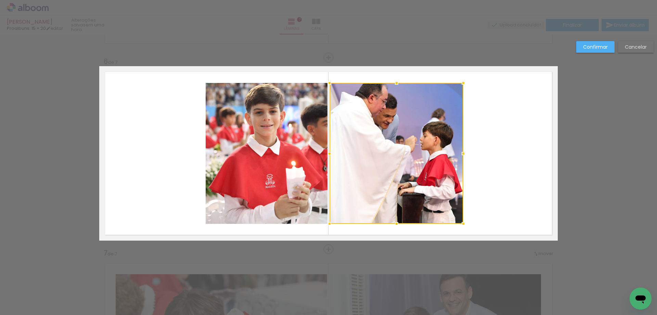
drag, startPoint x: 420, startPoint y: 153, endPoint x: 461, endPoint y: 151, distance: 41.1
click at [461, 151] on div at bounding box center [464, 154] width 14 height 14
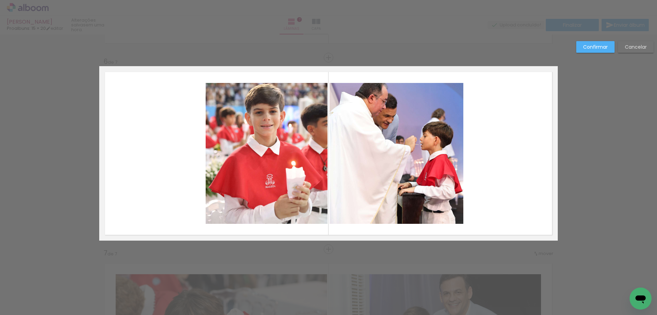
click at [0, 0] on slot "Confirmar" at bounding box center [0, 0] width 0 height 0
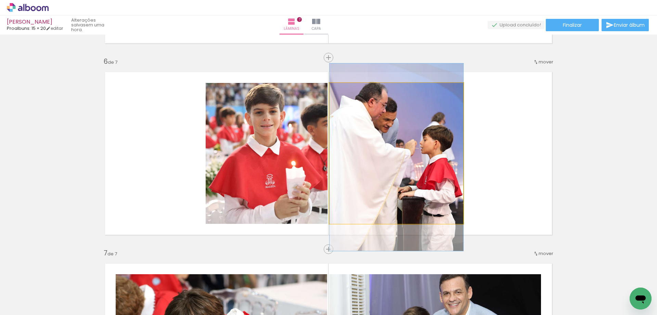
drag, startPoint x: 420, startPoint y: 112, endPoint x: 421, endPoint y: 115, distance: 3.9
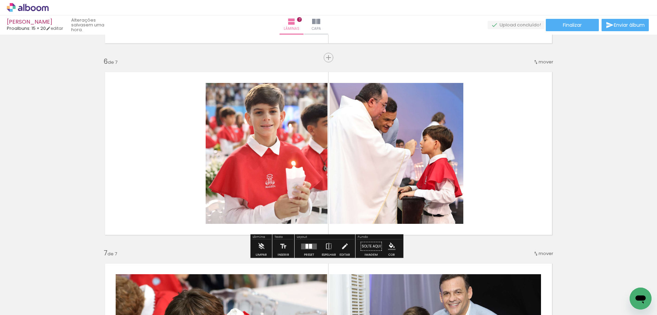
click at [483, 103] on quentale-layouter at bounding box center [328, 153] width 459 height 174
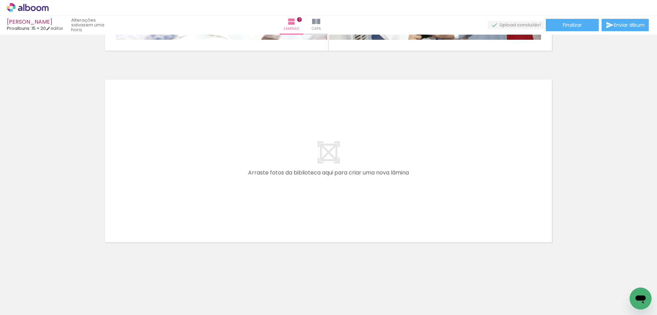
scroll to position [0, 428]
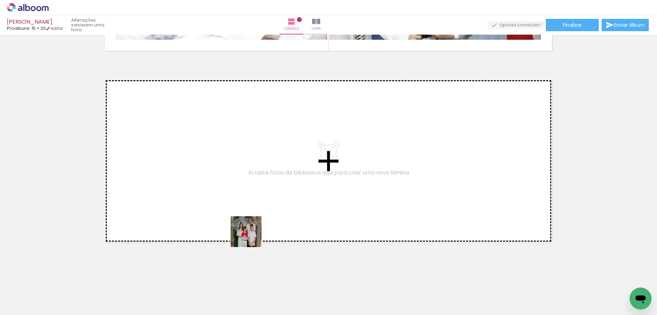
drag, startPoint x: 260, startPoint y: 300, endPoint x: 248, endPoint y: 217, distance: 83.1
click at [248, 217] on quentale-workspace at bounding box center [328, 157] width 657 height 315
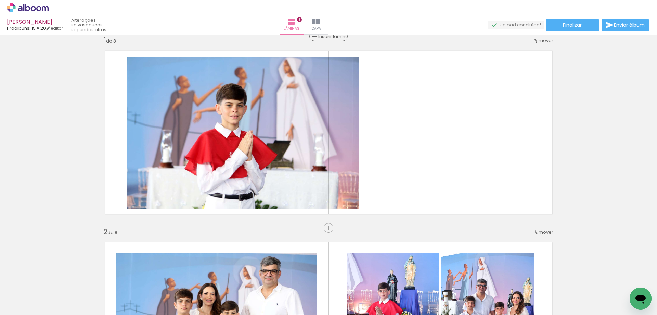
scroll to position [0, 0]
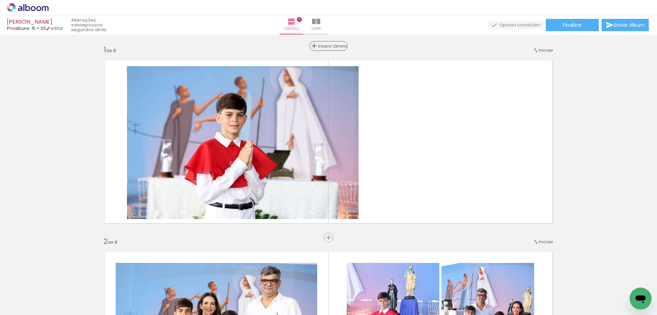
click at [324, 48] on span "Inserir lâmina" at bounding box center [331, 46] width 27 height 4
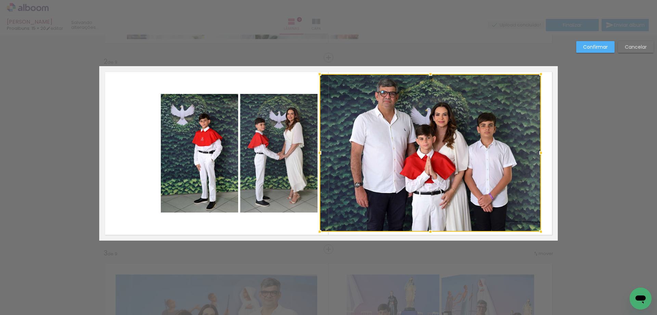
scroll to position [470, 0]
click at [587, 52] on paper-button "Confirmar" at bounding box center [596, 47] width 38 height 12
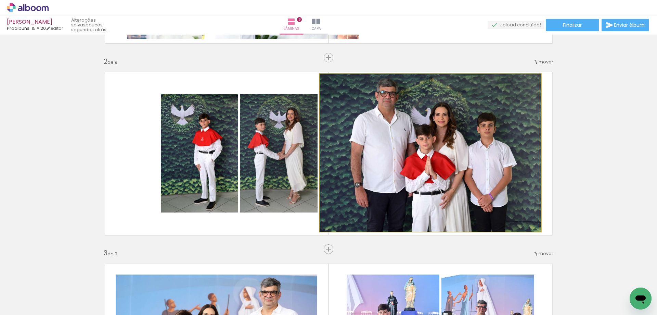
click at [463, 78] on quentale-photo at bounding box center [431, 153] width 222 height 158
click at [452, 87] on quentale-photo at bounding box center [431, 153] width 222 height 158
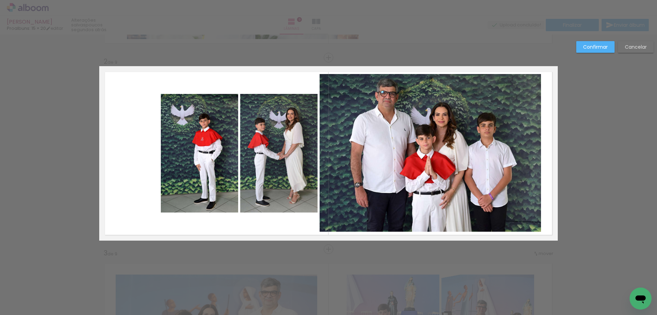
click at [526, 81] on quentale-photo at bounding box center [431, 153] width 222 height 158
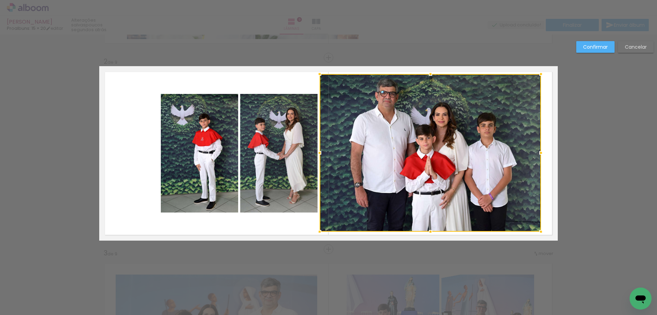
click at [526, 81] on div at bounding box center [431, 153] width 222 height 158
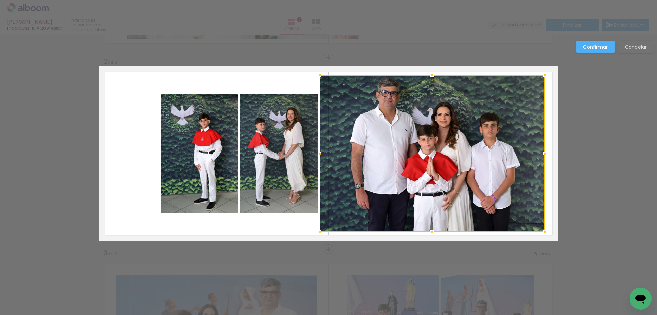
drag, startPoint x: 537, startPoint y: 75, endPoint x: 541, endPoint y: 77, distance: 4.0
click at [541, 77] on div at bounding box center [545, 75] width 14 height 14
click at [0, 0] on slot "Confirmar" at bounding box center [0, 0] width 0 height 0
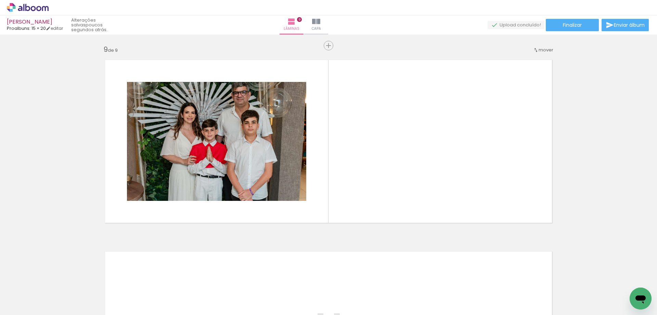
scroll to position [1515, 0]
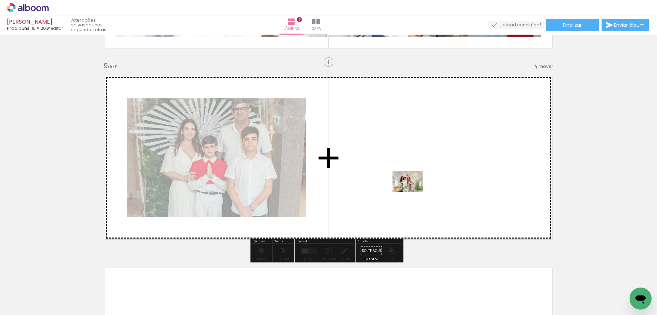
drag, startPoint x: 289, startPoint y: 290, endPoint x: 413, endPoint y: 192, distance: 158.4
click at [413, 192] on quentale-workspace at bounding box center [328, 157] width 657 height 315
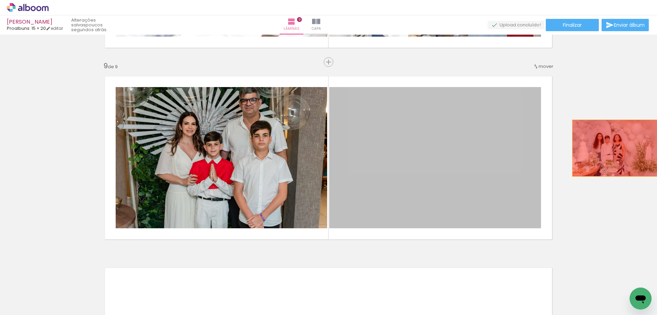
drag, startPoint x: 423, startPoint y: 146, endPoint x: 613, endPoint y: 148, distance: 189.4
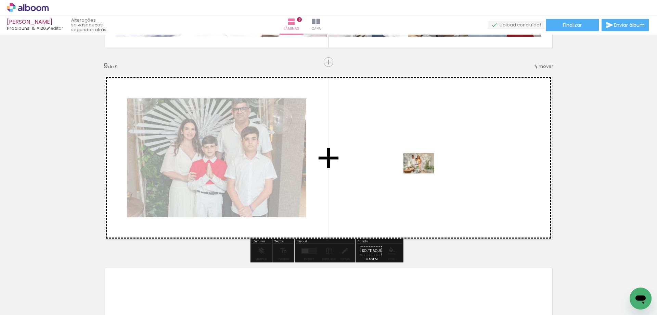
drag, startPoint x: 403, startPoint y: 290, endPoint x: 424, endPoint y: 173, distance: 119.1
click at [424, 173] on quentale-workspace at bounding box center [328, 157] width 657 height 315
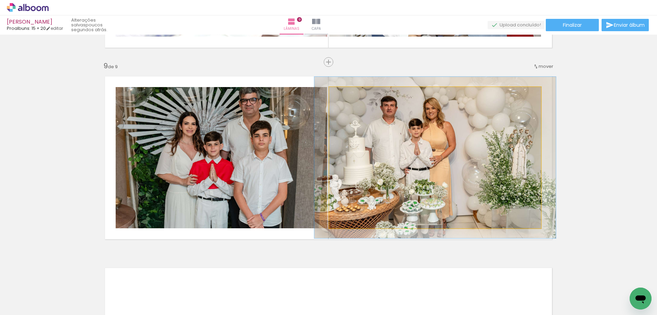
drag, startPoint x: 346, startPoint y: 94, endPoint x: 349, endPoint y: 95, distance: 3.6
type paper-slider "114"
click at [349, 95] on div at bounding box center [348, 94] width 11 height 11
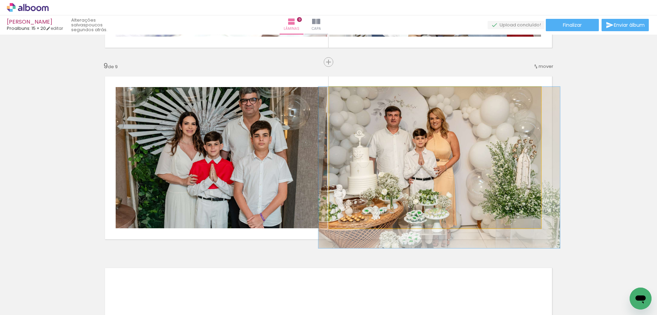
drag, startPoint x: 456, startPoint y: 136, endPoint x: 460, endPoint y: 150, distance: 14.6
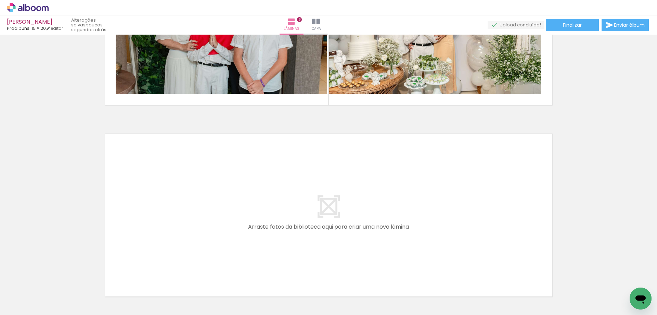
scroll to position [1652, 0]
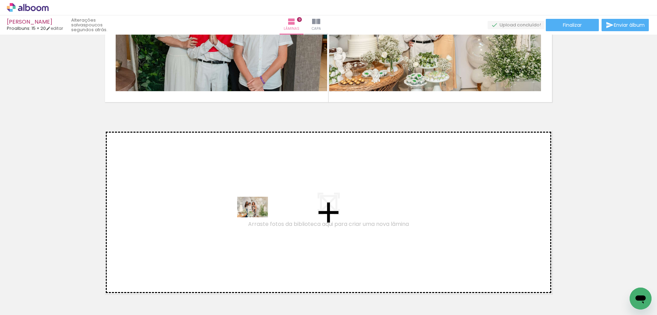
drag, startPoint x: 290, startPoint y: 291, endPoint x: 258, endPoint y: 217, distance: 80.5
click at [258, 217] on quentale-workspace at bounding box center [328, 157] width 657 height 315
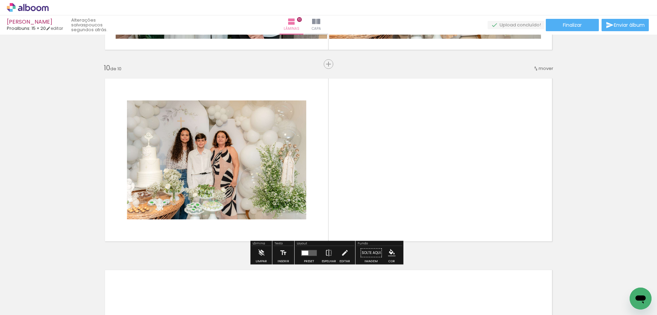
scroll to position [1711, 0]
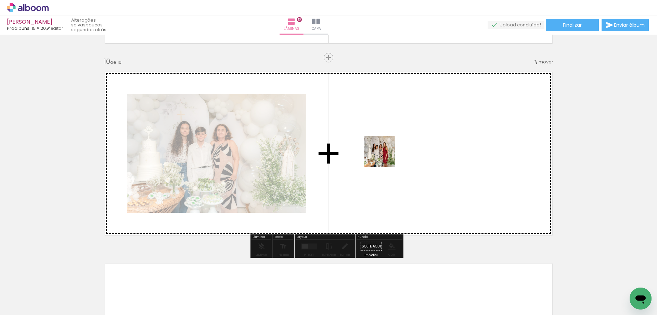
drag, startPoint x: 325, startPoint y: 289, endPoint x: 390, endPoint y: 148, distance: 155.2
click at [390, 148] on quentale-workspace at bounding box center [328, 157] width 657 height 315
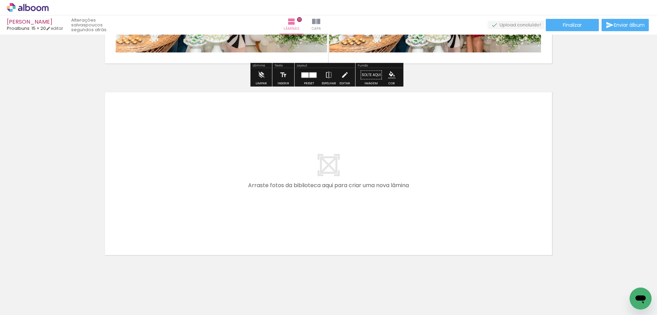
scroll to position [1895, 0]
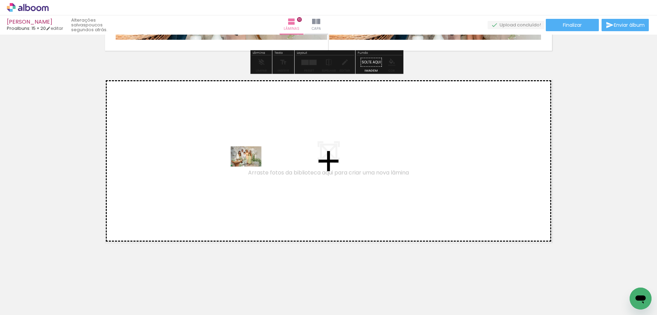
drag, startPoint x: 366, startPoint y: 289, endPoint x: 251, endPoint y: 167, distance: 167.6
click at [251, 167] on quentale-workspace at bounding box center [328, 157] width 657 height 315
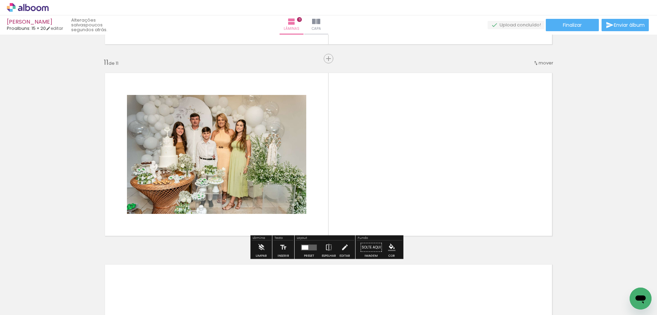
scroll to position [1902, 0]
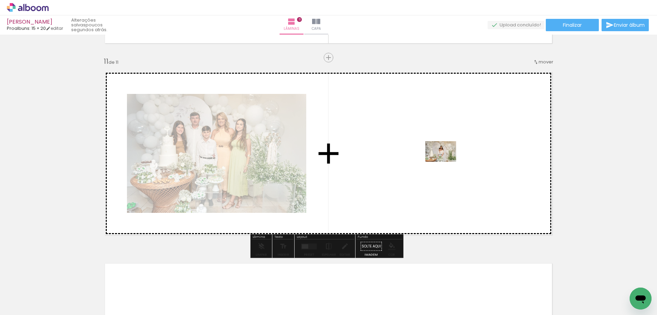
drag, startPoint x: 446, startPoint y: 295, endPoint x: 446, endPoint y: 162, distance: 133.2
click at [446, 162] on quentale-workspace at bounding box center [328, 157] width 657 height 315
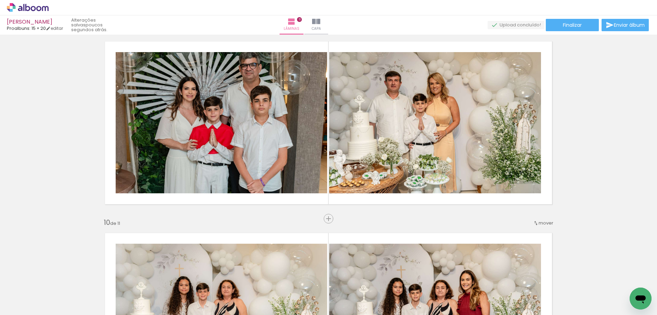
scroll to position [1560, 0]
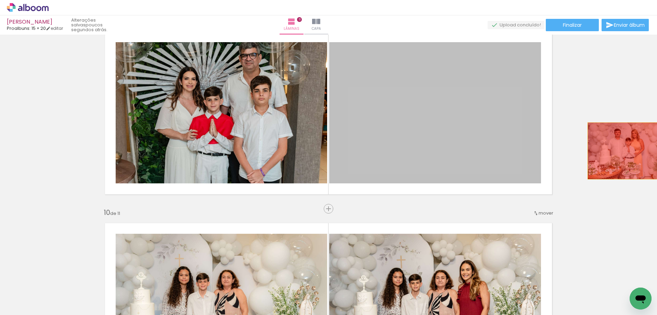
drag, startPoint x: 440, startPoint y: 118, endPoint x: 628, endPoint y: 151, distance: 190.5
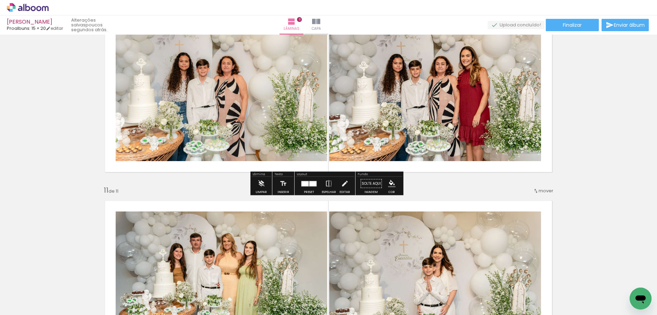
scroll to position [1868, 0]
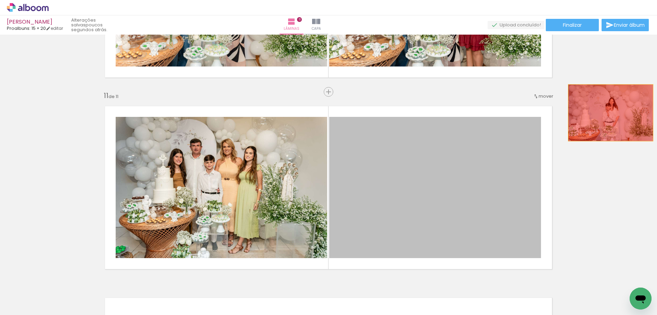
drag, startPoint x: 484, startPoint y: 228, endPoint x: 570, endPoint y: 127, distance: 132.8
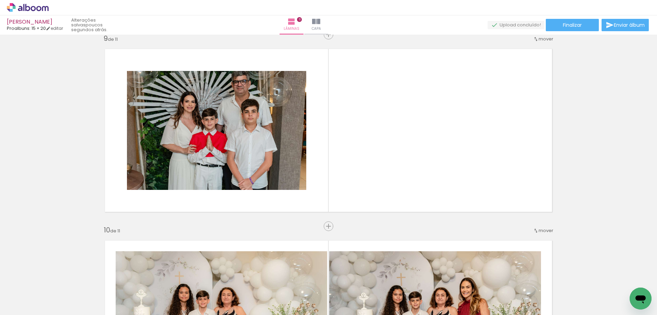
scroll to position [1526, 0]
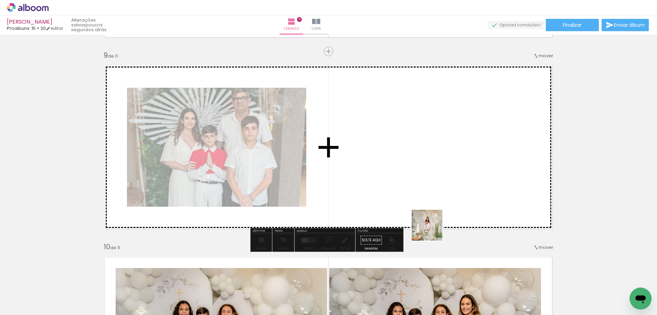
drag, startPoint x: 438, startPoint y: 276, endPoint x: 430, endPoint y: 170, distance: 106.5
click at [430, 170] on quentale-workspace at bounding box center [328, 157] width 657 height 315
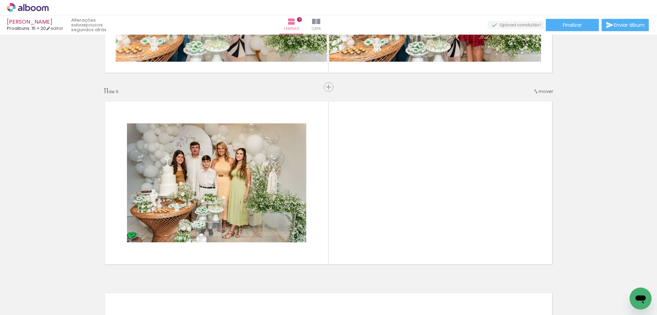
scroll to position [1902, 0]
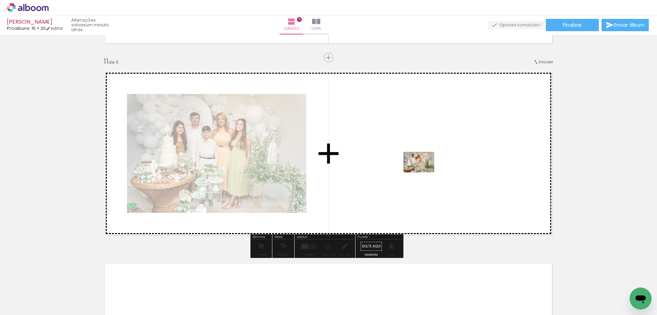
drag, startPoint x: 402, startPoint y: 285, endPoint x: 424, endPoint y: 172, distance: 115.2
click at [424, 172] on quentale-workspace at bounding box center [328, 157] width 657 height 315
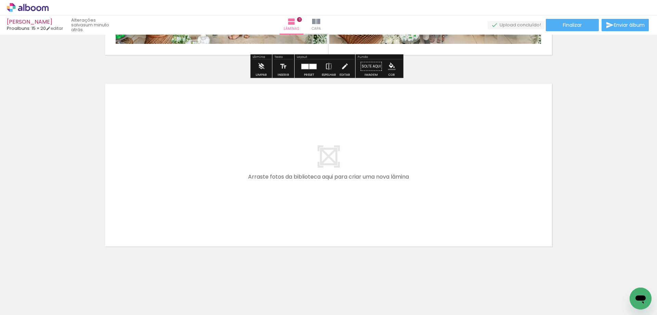
scroll to position [2086, 0]
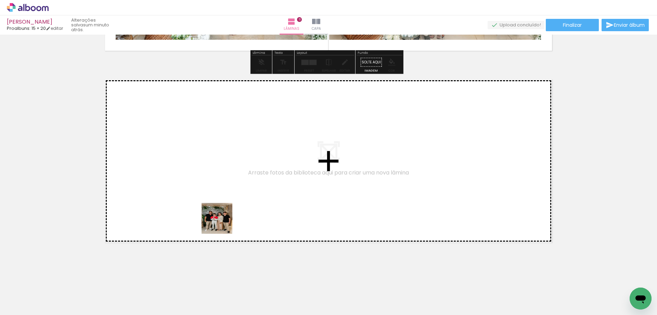
drag, startPoint x: 213, startPoint y: 295, endPoint x: 227, endPoint y: 205, distance: 90.9
click at [227, 205] on quentale-workspace at bounding box center [328, 157] width 657 height 315
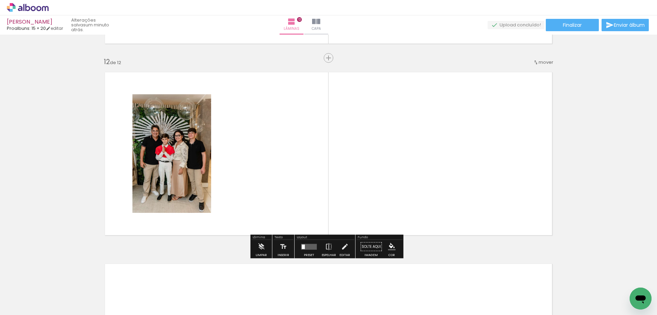
scroll to position [2094, 0]
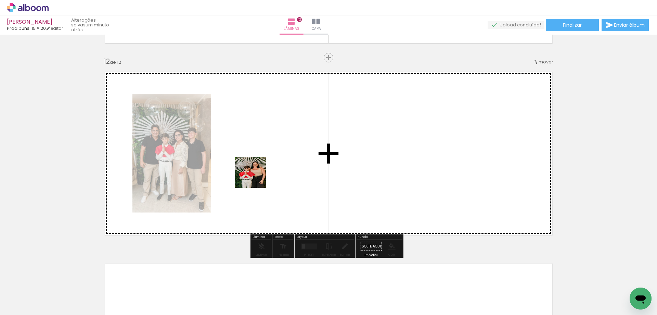
drag, startPoint x: 249, startPoint y: 286, endPoint x: 257, endPoint y: 174, distance: 112.0
click at [257, 174] on quentale-workspace at bounding box center [328, 157] width 657 height 315
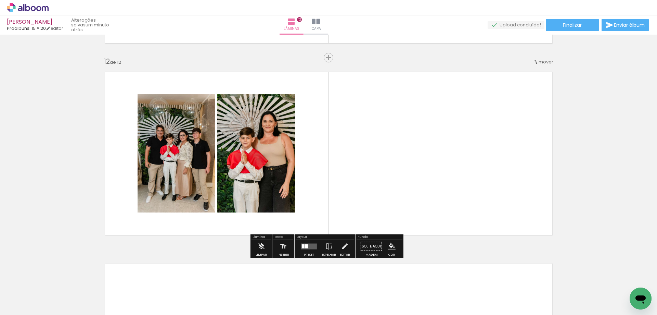
scroll to position [2128, 0]
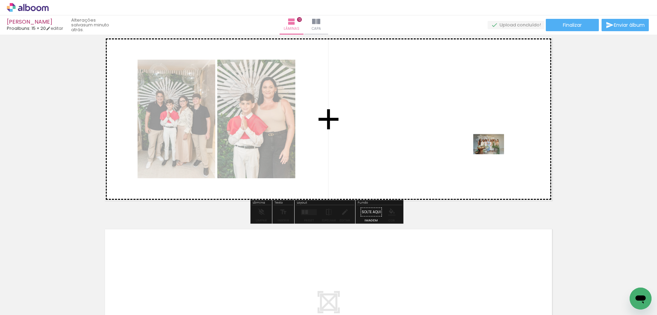
drag, startPoint x: 515, startPoint y: 294, endPoint x: 494, endPoint y: 154, distance: 141.2
click at [494, 154] on quentale-workspace at bounding box center [328, 157] width 657 height 315
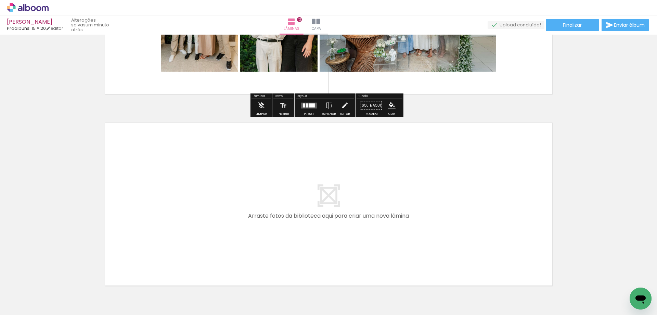
scroll to position [2265, 0]
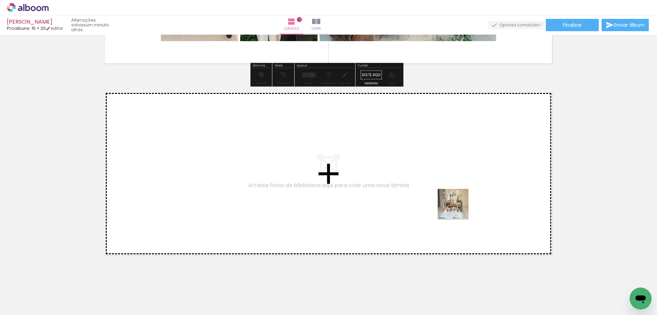
drag, startPoint x: 485, startPoint y: 296, endPoint x: 457, endPoint y: 205, distance: 94.9
click at [457, 205] on quentale-workspace at bounding box center [328, 157] width 657 height 315
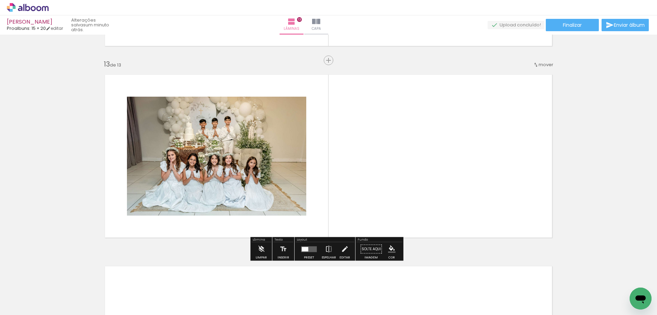
scroll to position [2285, 0]
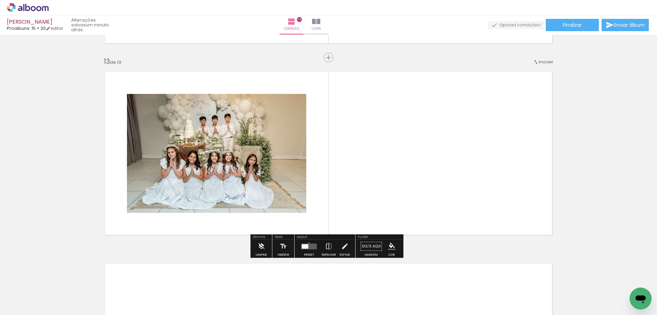
click at [307, 243] on div at bounding box center [309, 246] width 18 height 14
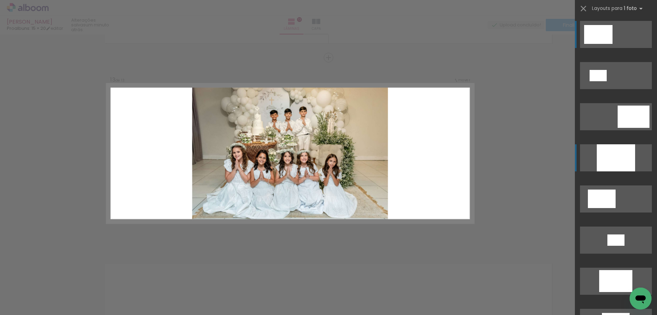
click at [625, 155] on div at bounding box center [616, 157] width 38 height 27
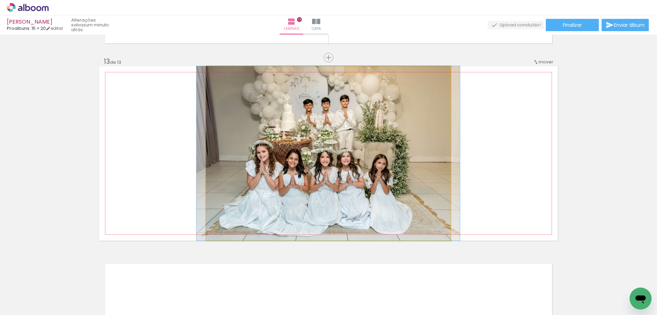
click at [366, 123] on quentale-photo at bounding box center [328, 153] width 245 height 174
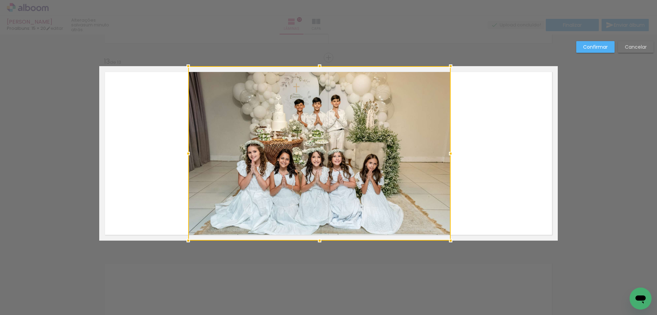
drag, startPoint x: 204, startPoint y: 153, endPoint x: 186, endPoint y: 155, distance: 17.9
click at [186, 155] on div at bounding box center [188, 154] width 14 height 14
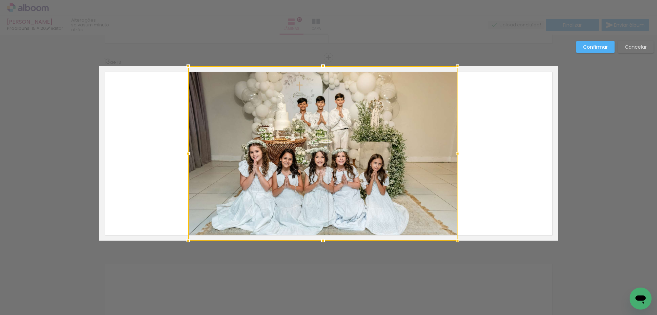
drag, startPoint x: 451, startPoint y: 152, endPoint x: 458, endPoint y: 153, distance: 6.9
click at [458, 153] on div at bounding box center [458, 154] width 14 height 14
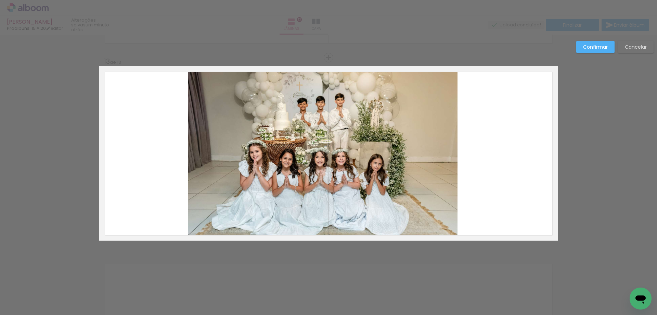
click at [0, 0] on slot "Confirmar" at bounding box center [0, 0] width 0 height 0
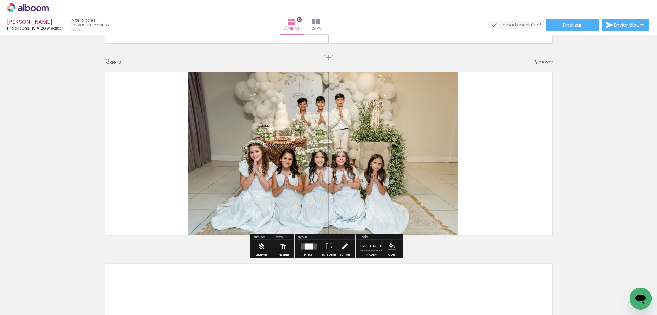
click at [518, 88] on quentale-layouter at bounding box center [328, 153] width 459 height 174
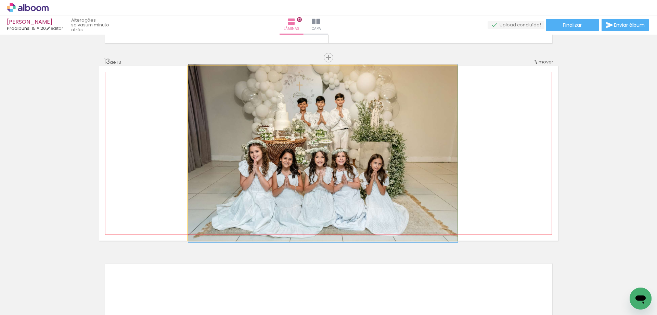
click at [222, 130] on quentale-photo at bounding box center [322, 153] width 269 height 174
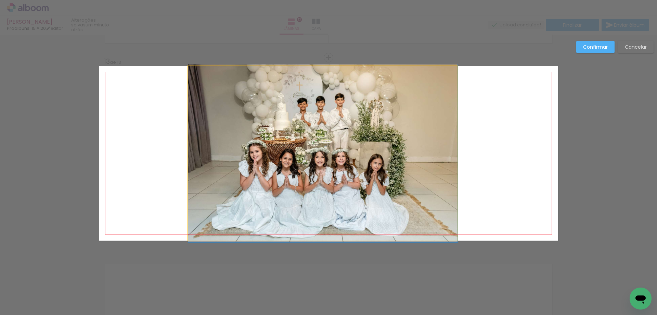
click at [193, 155] on quentale-photo at bounding box center [322, 153] width 269 height 174
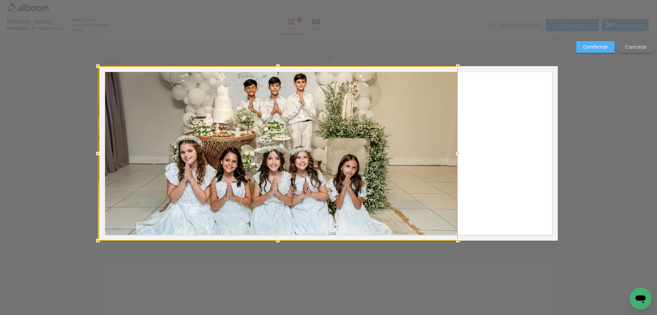
drag, startPoint x: 187, startPoint y: 153, endPoint x: 93, endPoint y: 162, distance: 94.2
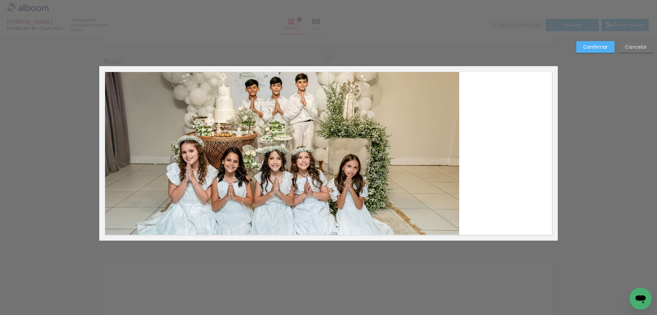
click at [405, 141] on quentale-photo at bounding box center [279, 153] width 360 height 174
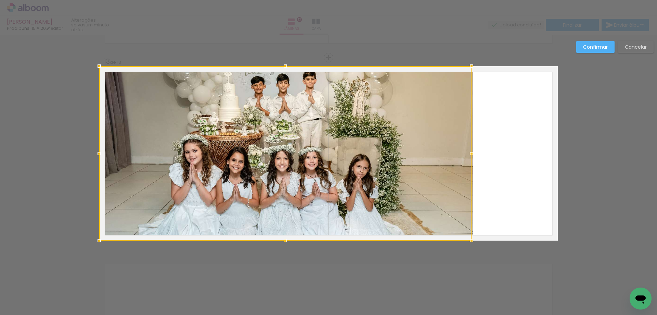
drag, startPoint x: 454, startPoint y: 152, endPoint x: 436, endPoint y: 154, distance: 18.2
click at [436, 153] on div at bounding box center [285, 153] width 373 height 174
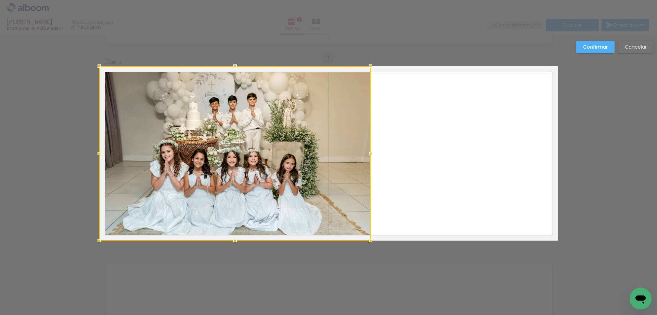
drag, startPoint x: 474, startPoint y: 155, endPoint x: 372, endPoint y: 168, distance: 103.2
click at [372, 168] on album-spread "13 de 13" at bounding box center [328, 153] width 459 height 174
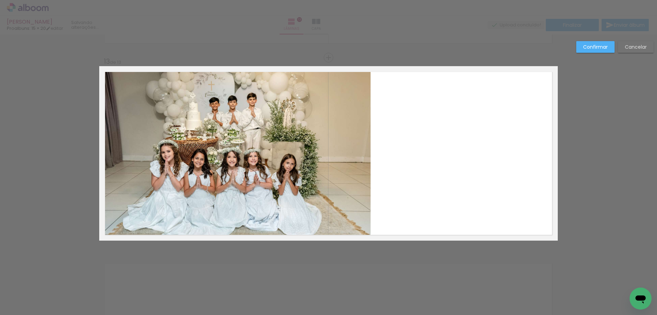
click at [372, 168] on quentale-layouter at bounding box center [328, 153] width 459 height 174
click at [0, 0] on slot "Confirmar" at bounding box center [0, 0] width 0 height 0
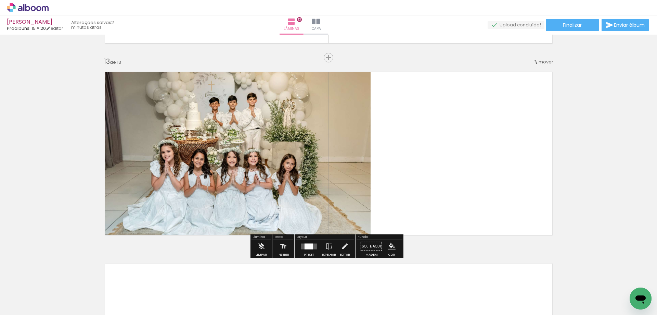
click at [477, 106] on quentale-layouter at bounding box center [328, 153] width 459 height 174
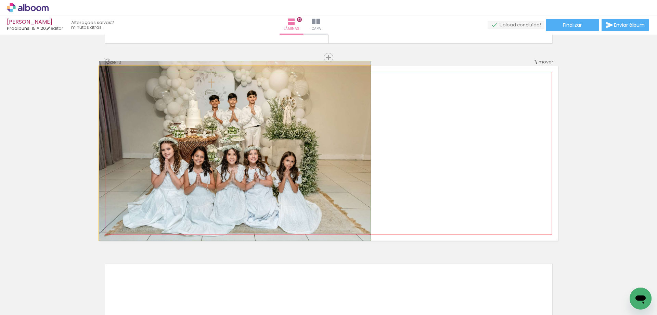
drag, startPoint x: 306, startPoint y: 156, endPoint x: 305, endPoint y: 150, distance: 6.4
click at [305, 150] on quentale-photo at bounding box center [235, 153] width 272 height 174
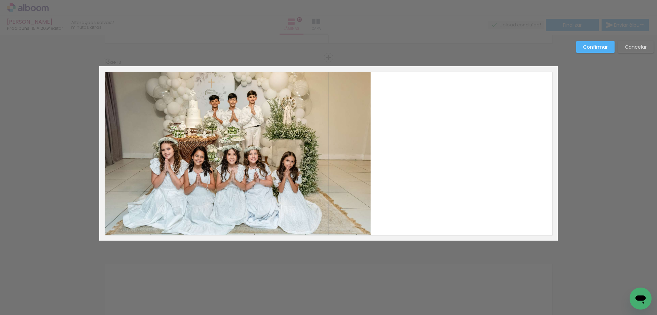
click at [469, 113] on quentale-layouter at bounding box center [328, 153] width 459 height 174
click at [0, 0] on slot "Confirmar" at bounding box center [0, 0] width 0 height 0
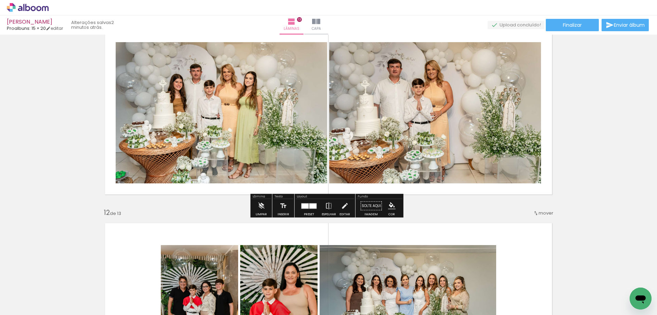
scroll to position [2080, 0]
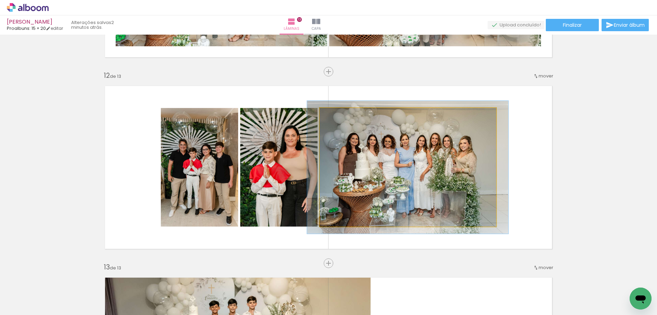
type paper-slider "112"
click at [336, 116] on div at bounding box center [339, 115] width 6 height 6
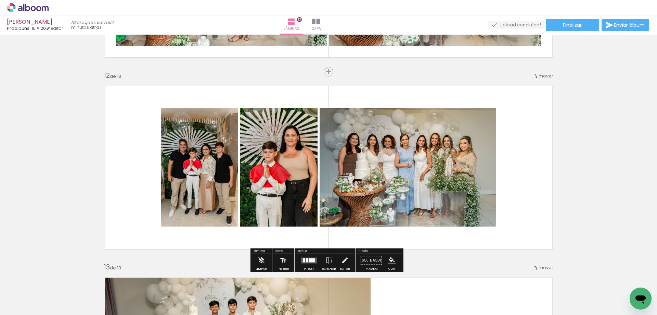
click at [521, 115] on quentale-layouter at bounding box center [328, 167] width 459 height 174
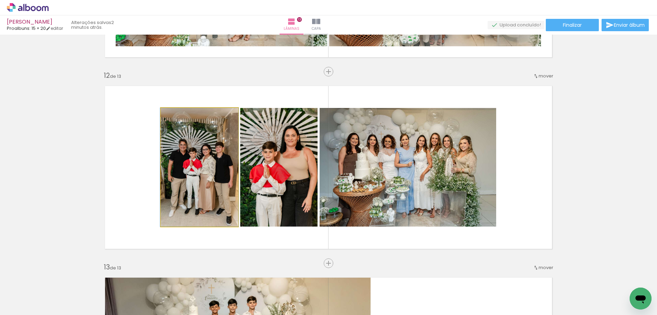
click at [184, 167] on quentale-photo at bounding box center [199, 167] width 77 height 118
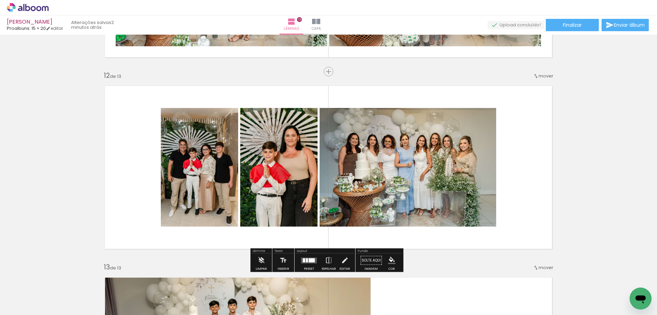
click at [161, 165] on quentale-photo at bounding box center [199, 167] width 77 height 118
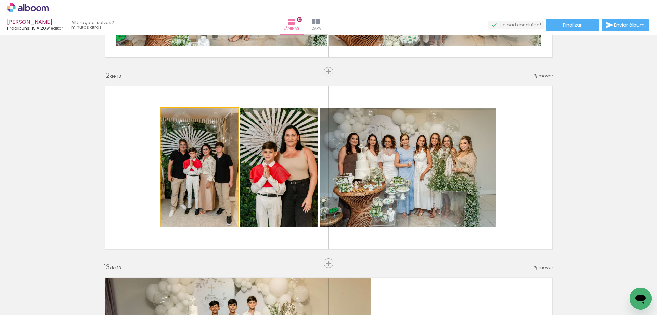
click at [161, 164] on quentale-photo at bounding box center [199, 167] width 77 height 118
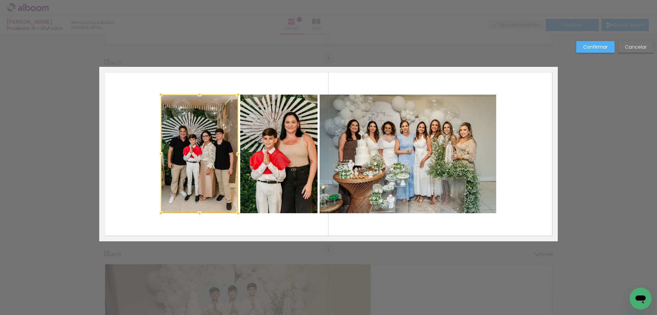
scroll to position [2094, 0]
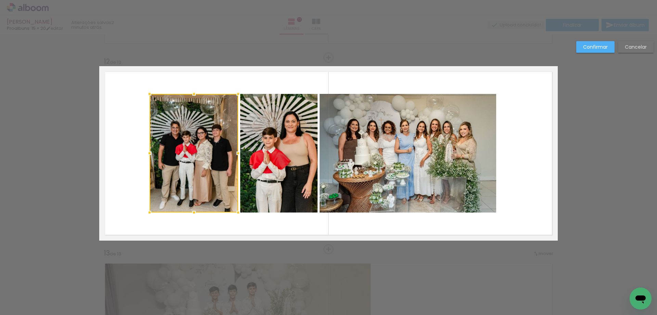
drag, startPoint x: 160, startPoint y: 154, endPoint x: 197, endPoint y: 143, distance: 38.5
click at [149, 156] on div at bounding box center [150, 153] width 14 height 14
click at [0, 0] on slot "Confirmar" at bounding box center [0, 0] width 0 height 0
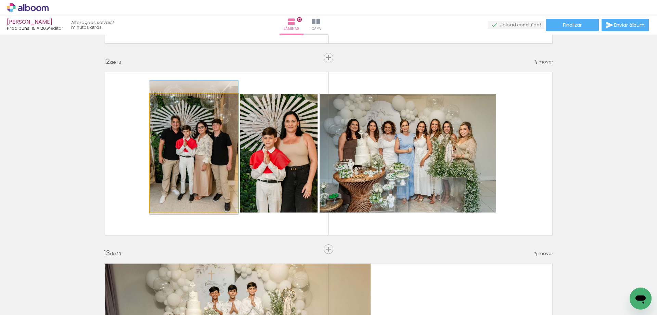
drag, startPoint x: 201, startPoint y: 144, endPoint x: 200, endPoint y: 138, distance: 6.1
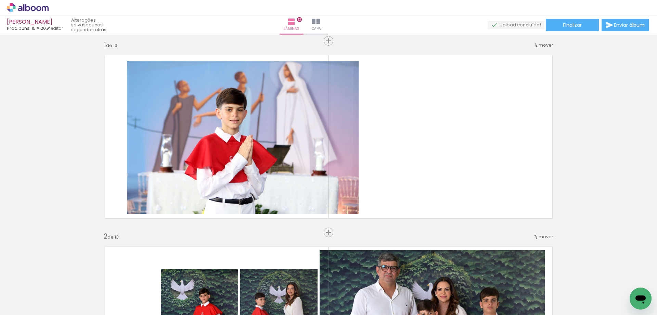
scroll to position [0, 0]
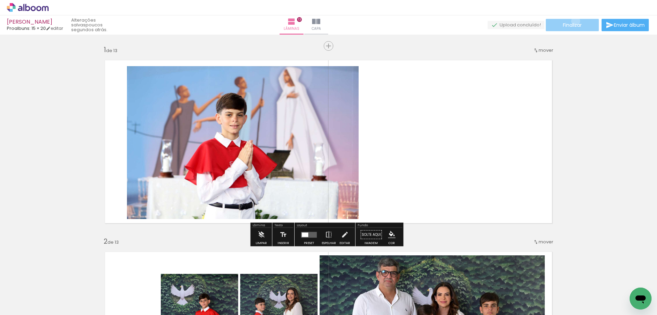
click at [574, 21] on paper-button "Finalizar" at bounding box center [572, 25] width 53 height 12
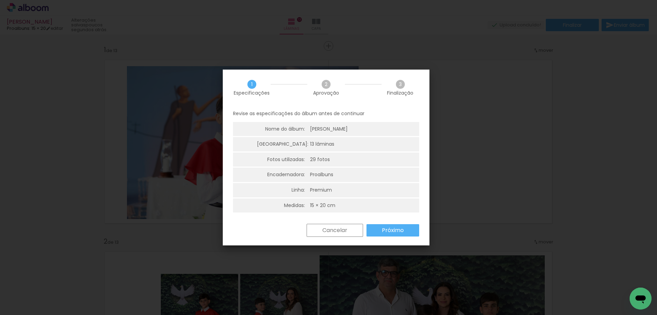
click at [413, 229] on paper-button "Próximo" at bounding box center [393, 230] width 53 height 12
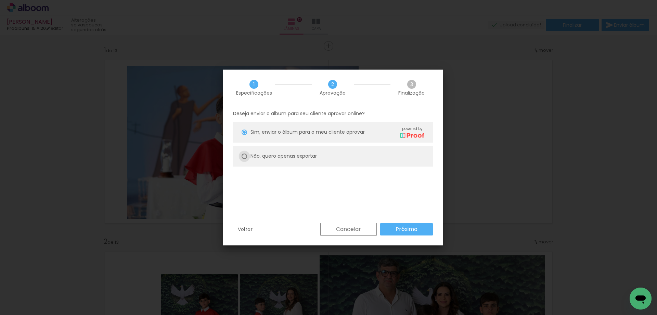
click at [244, 156] on div at bounding box center [244, 155] width 5 height 5
type paper-radio-button "on"
click at [419, 231] on paper-button "Próximo" at bounding box center [406, 229] width 53 height 12
type input "Alta, 300 DPI"
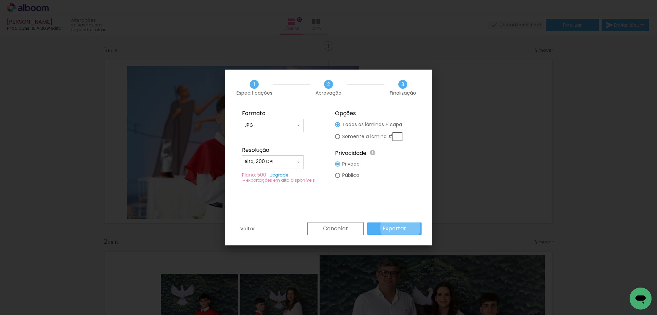
click at [0, 0] on slot "Exportar" at bounding box center [0, 0] width 0 height 0
